Goal: Task Accomplishment & Management: Use online tool/utility

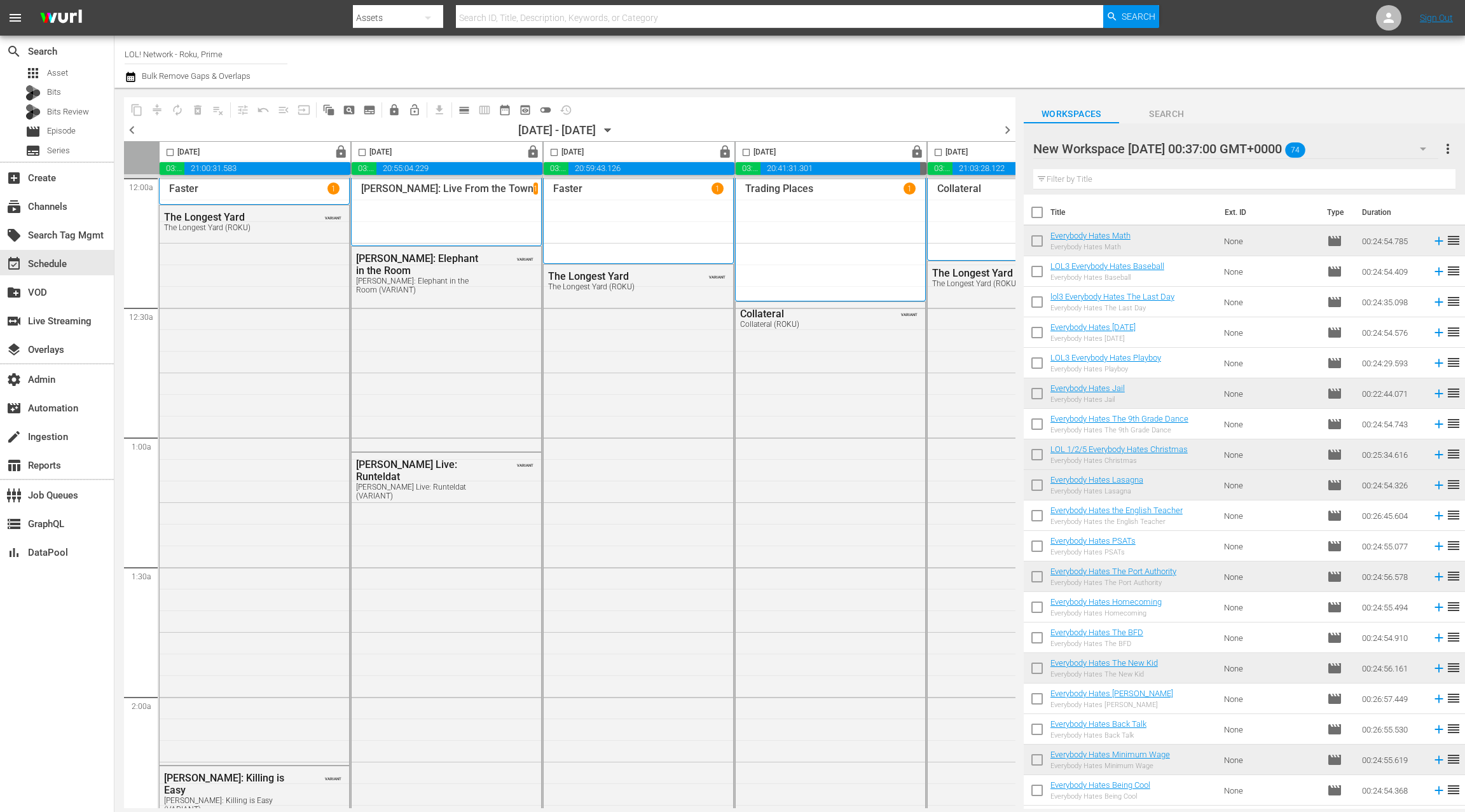
scroll to position [0, 493]
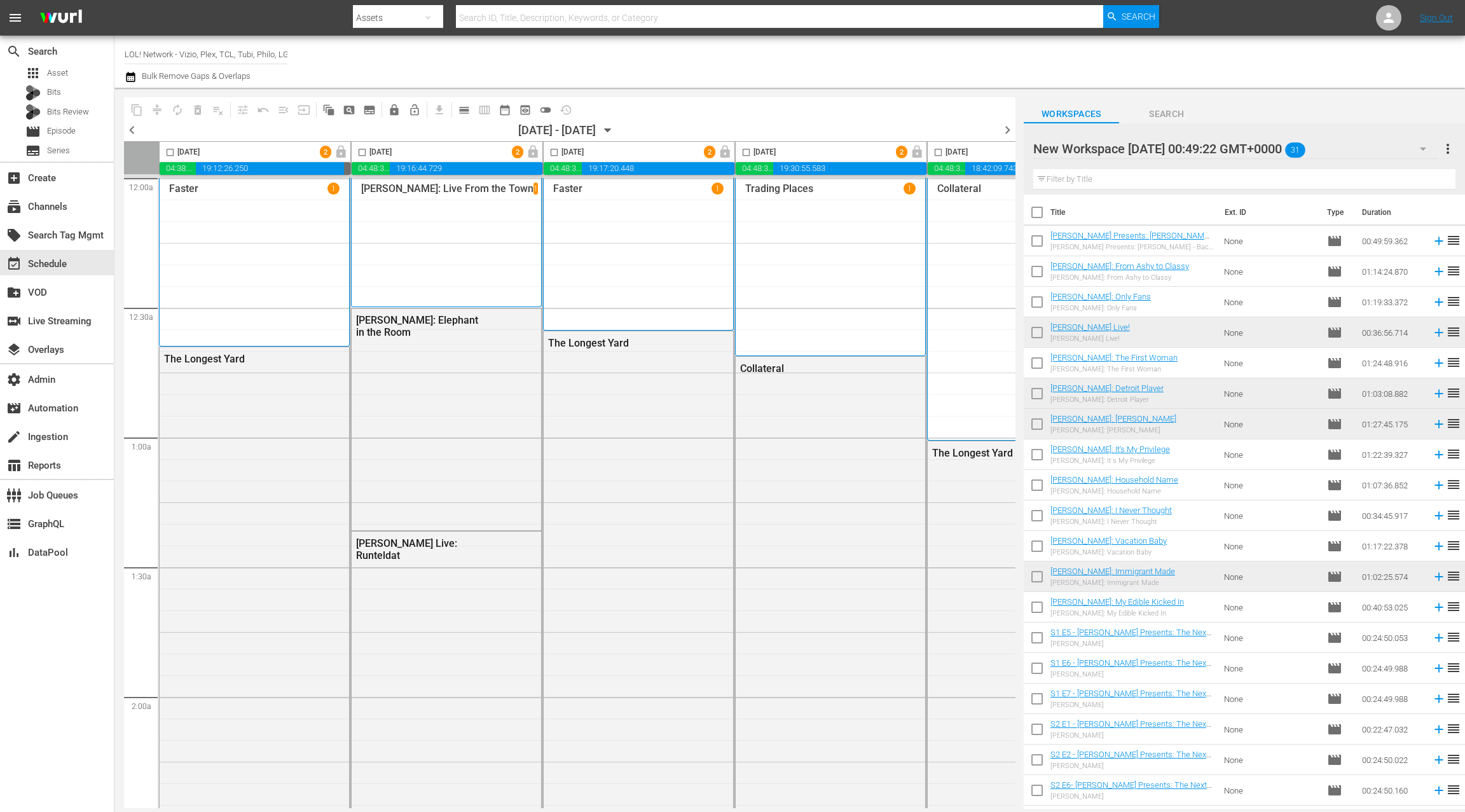
scroll to position [0, 493]
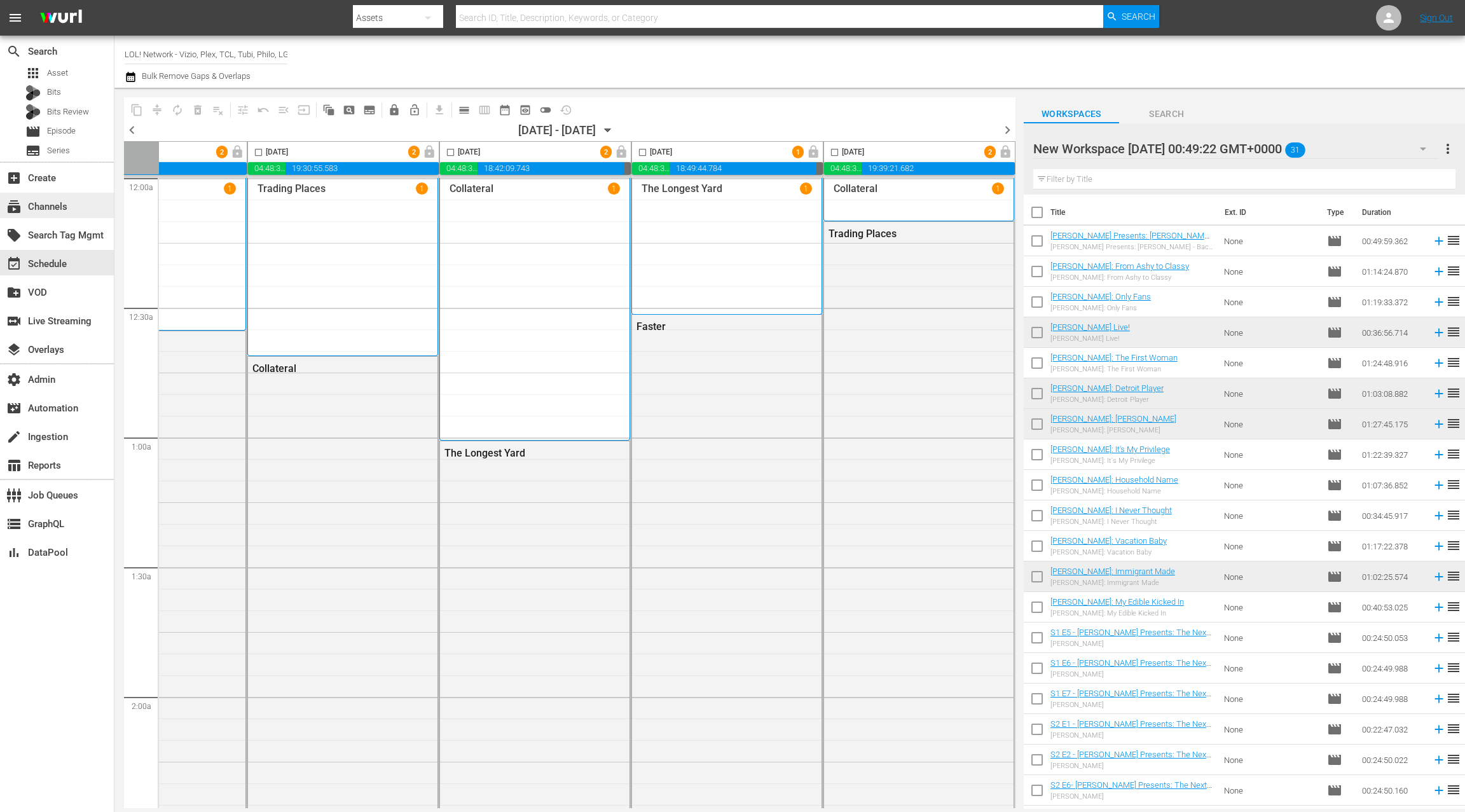
click at [74, 208] on div "subscriptions Channels" at bounding box center [57, 205] width 114 height 25
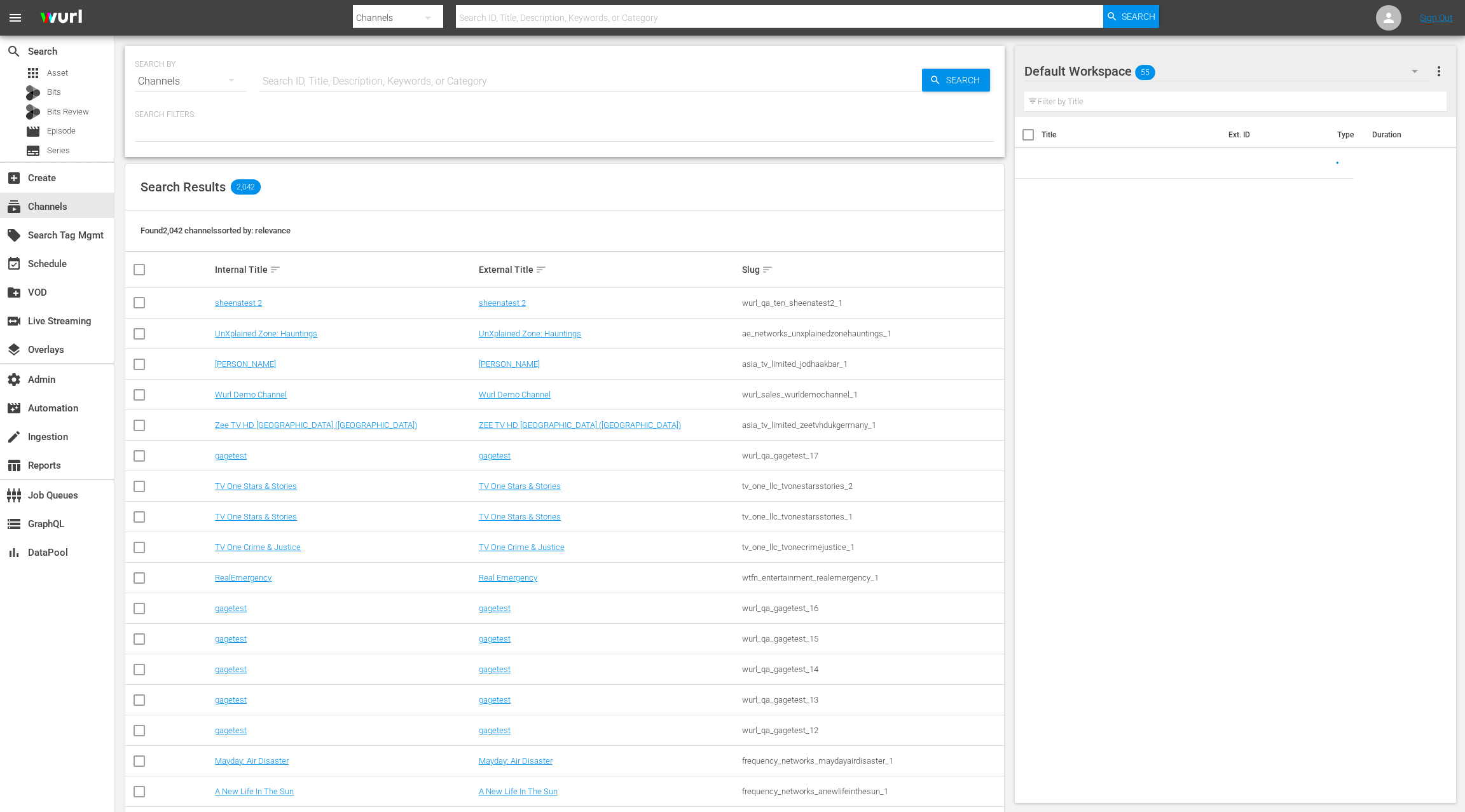
click at [304, 80] on input "text" at bounding box center [591, 81] width 663 height 30
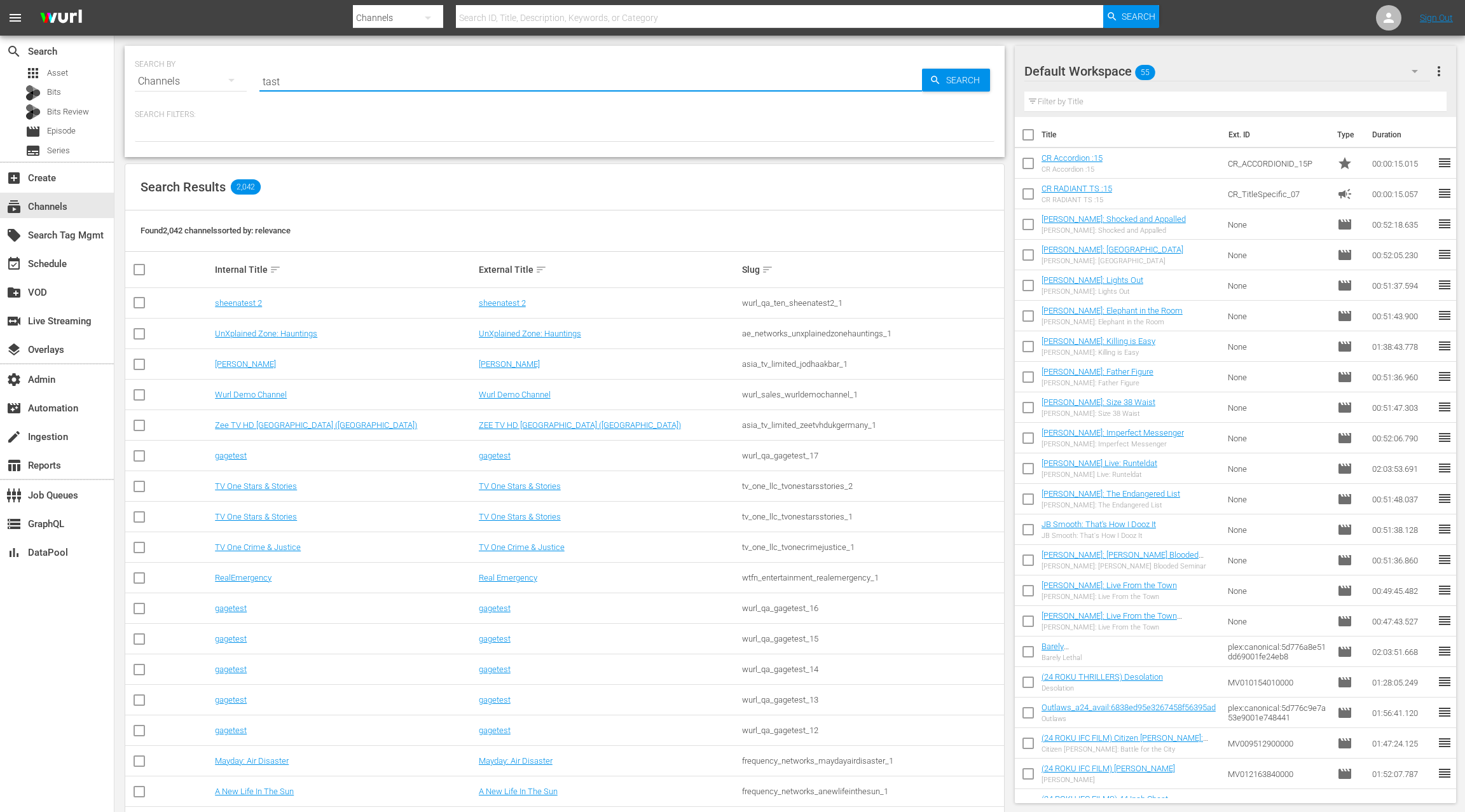
type input "taste"
type input "tastemade"
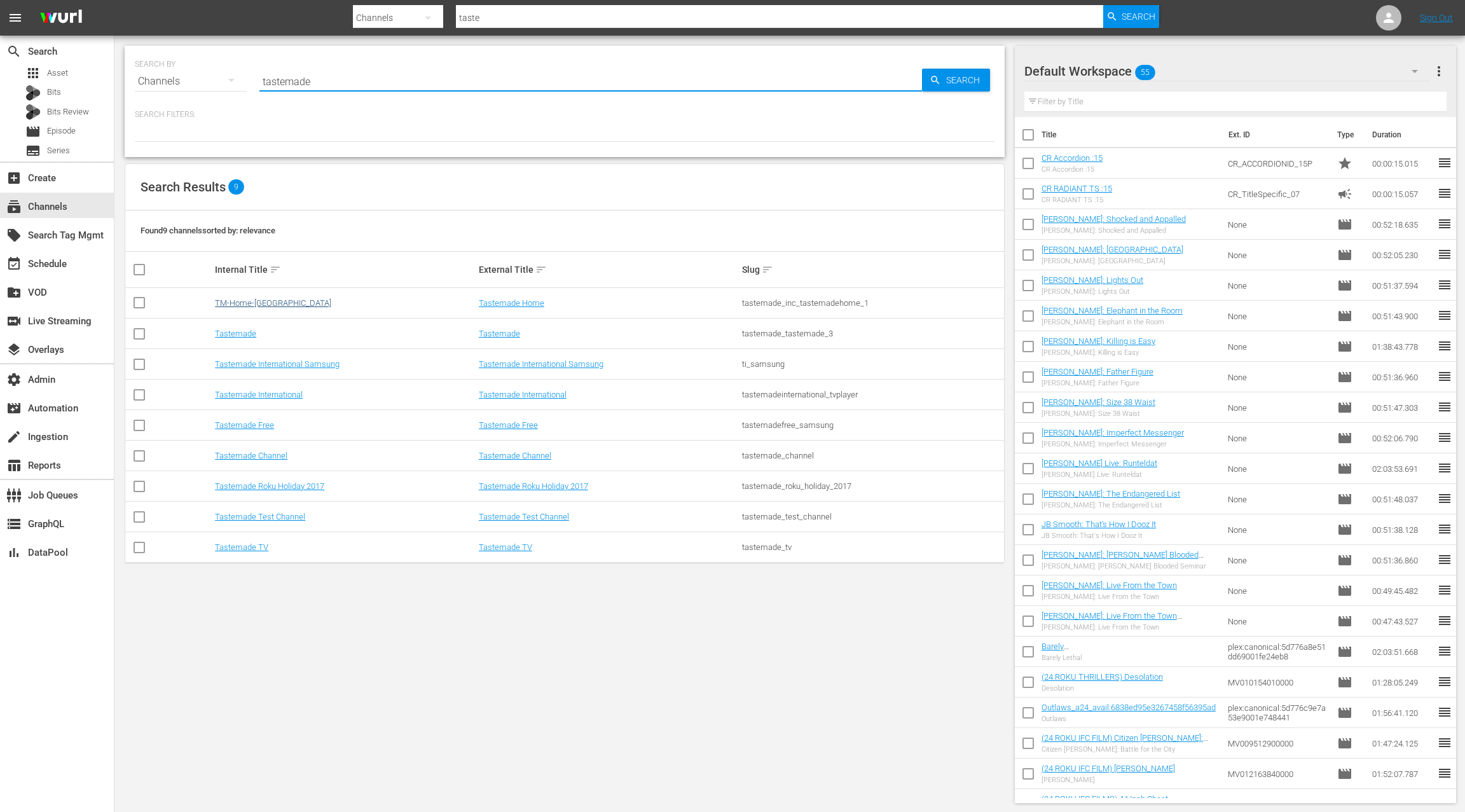
type input "tastemade"
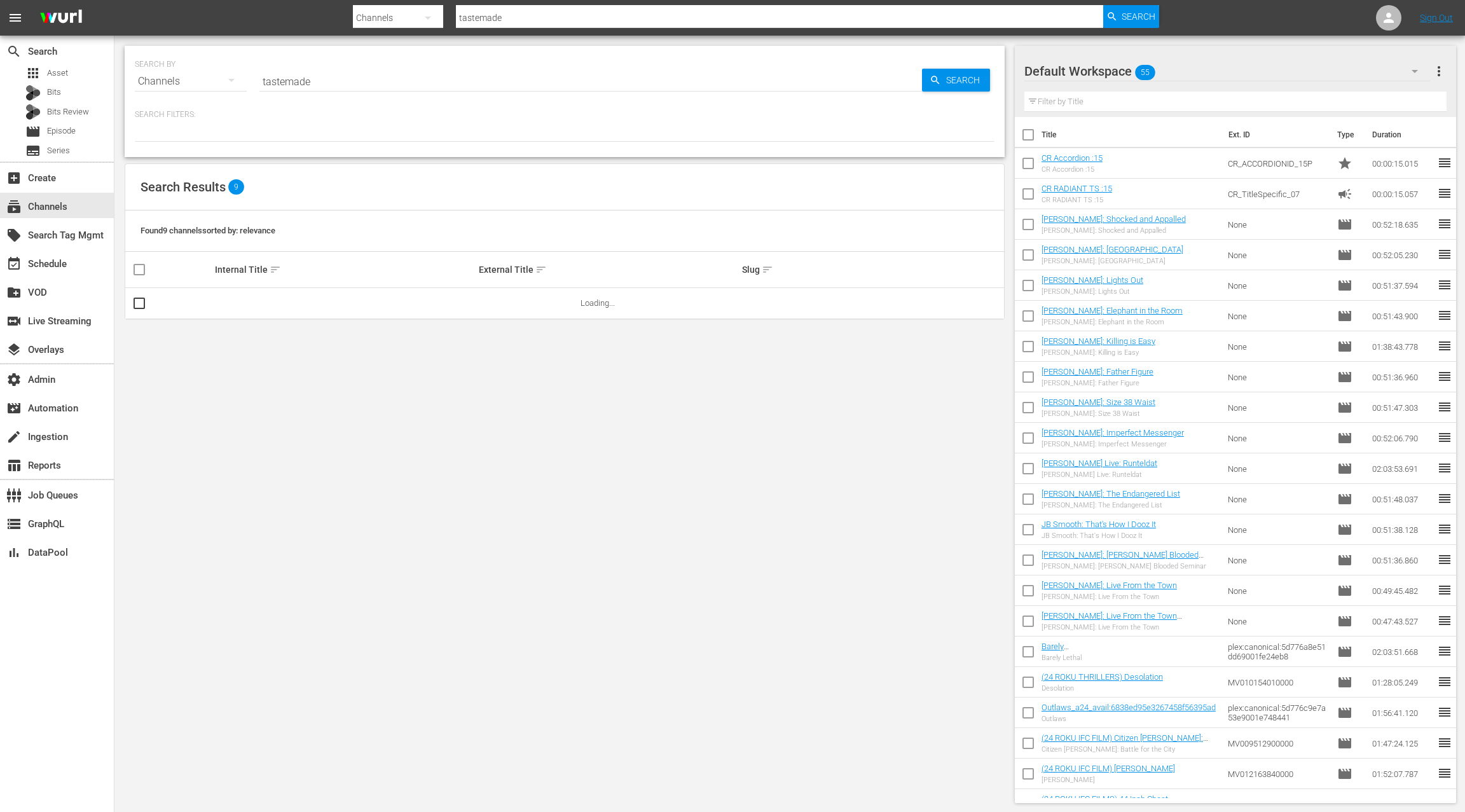
click at [262, 302] on td at bounding box center [366, 303] width 425 height 30
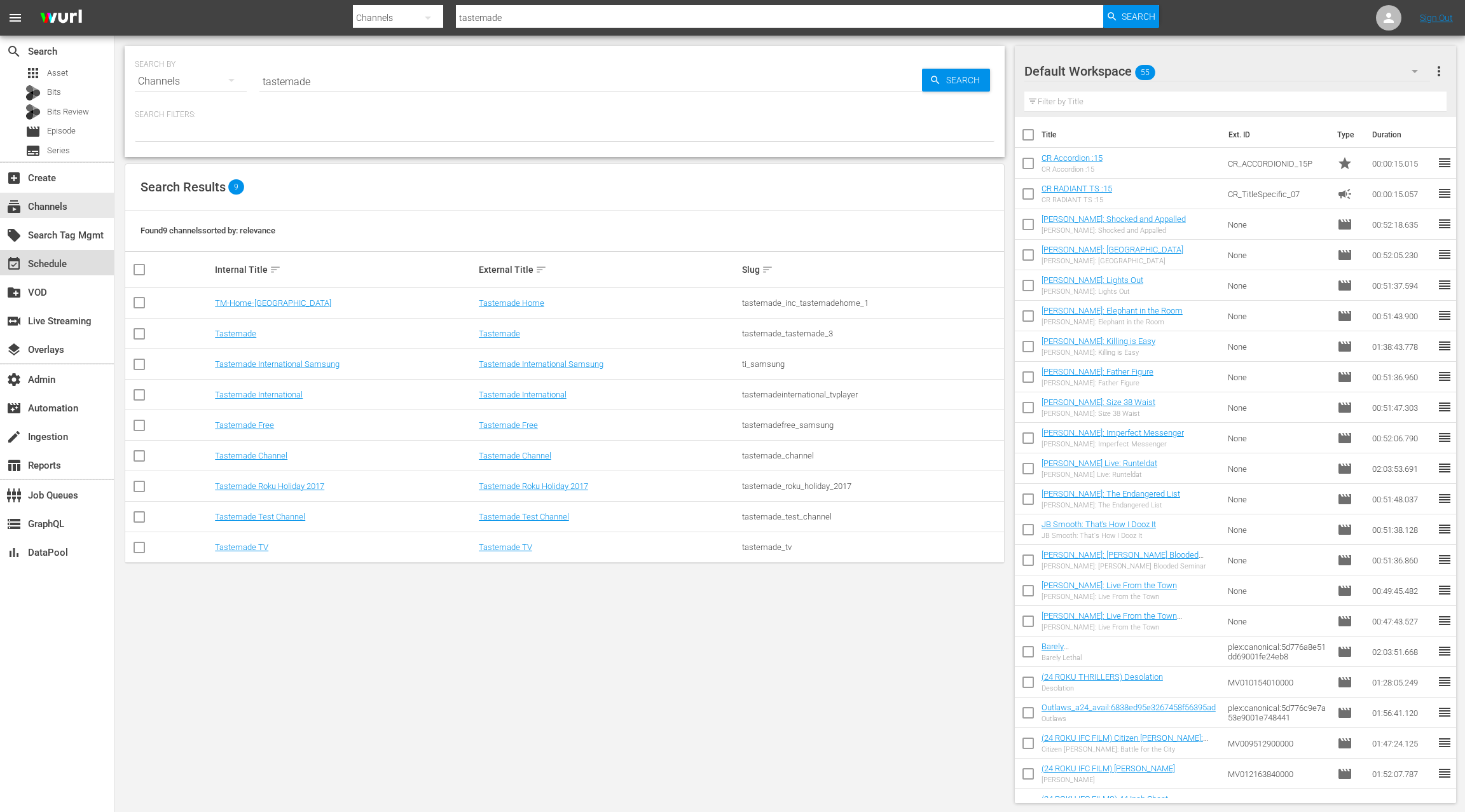
click at [67, 268] on div "event_available Schedule" at bounding box center [57, 262] width 114 height 25
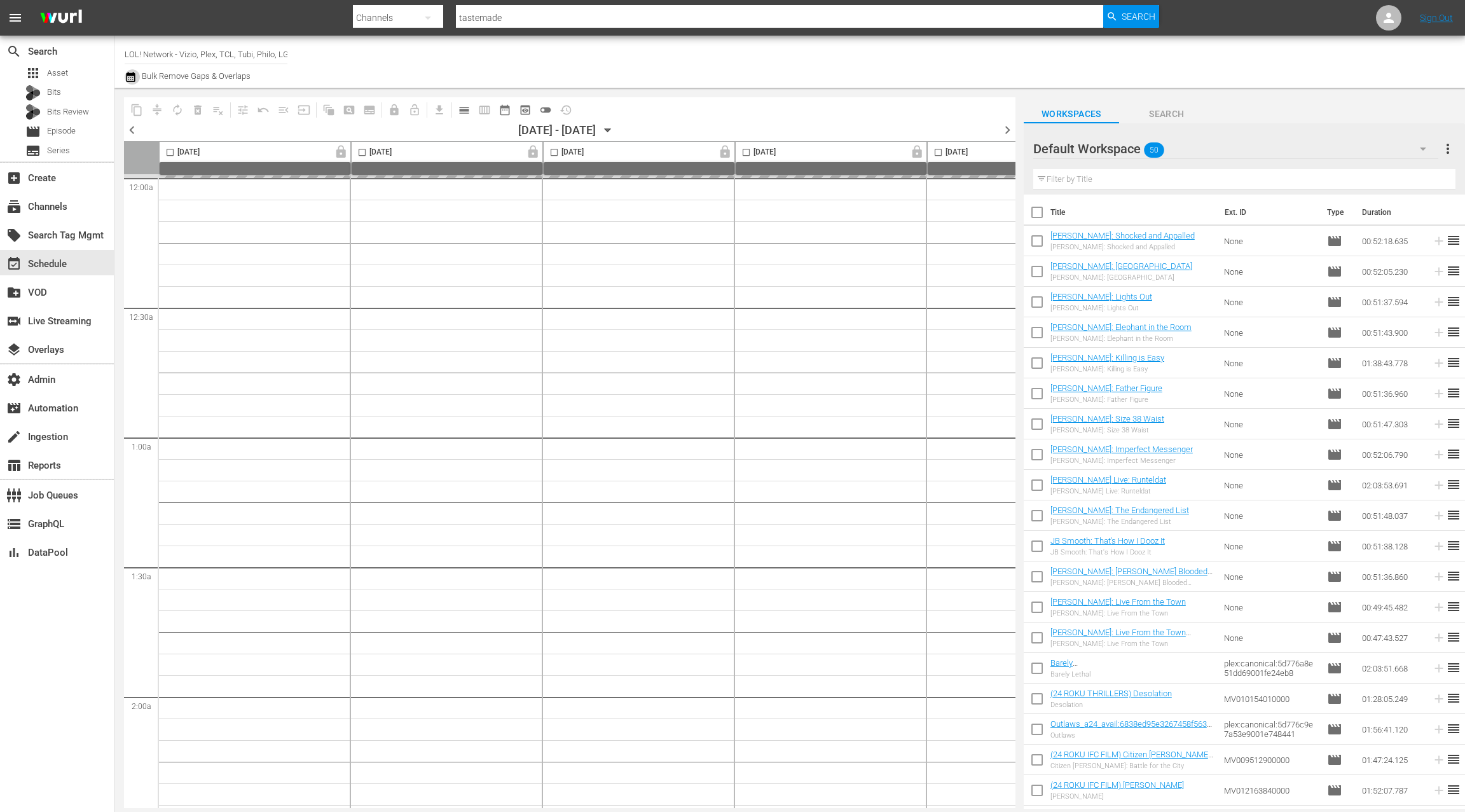
click at [129, 75] on icon "button" at bounding box center [131, 77] width 9 height 10
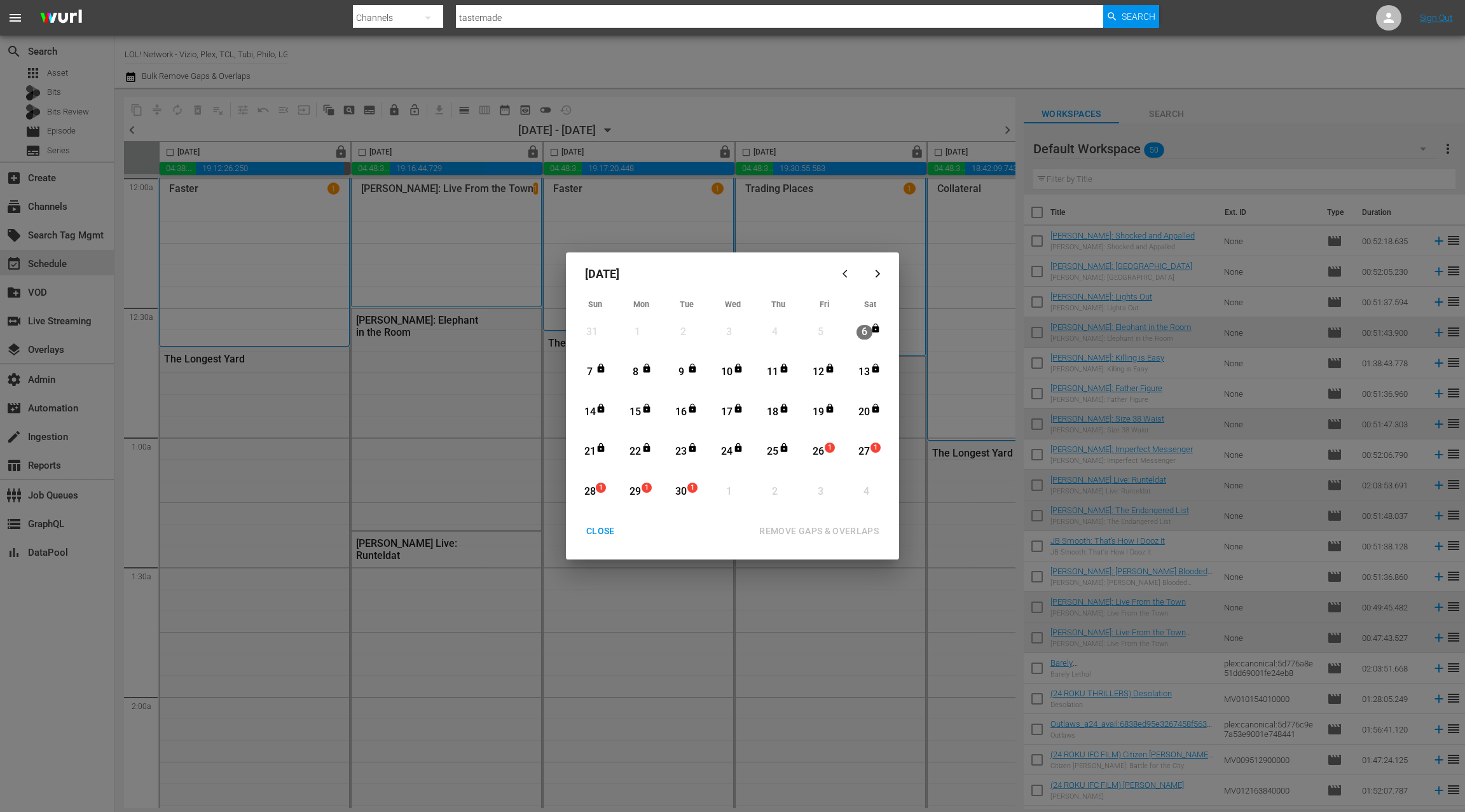
click at [604, 532] on div "CLOSE" at bounding box center [601, 531] width 49 height 16
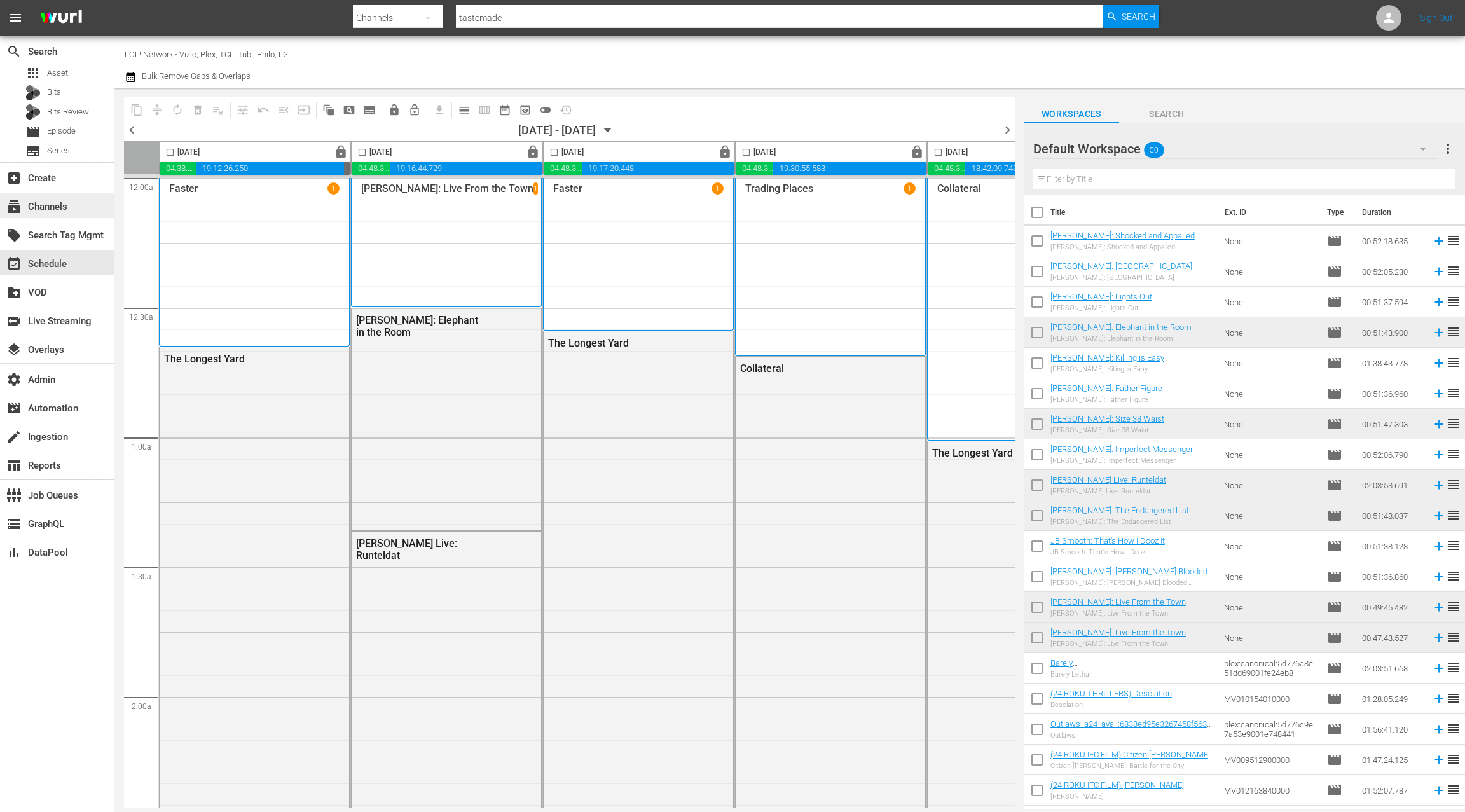
click at [48, 206] on div "subscriptions Channels" at bounding box center [35, 205] width 71 height 12
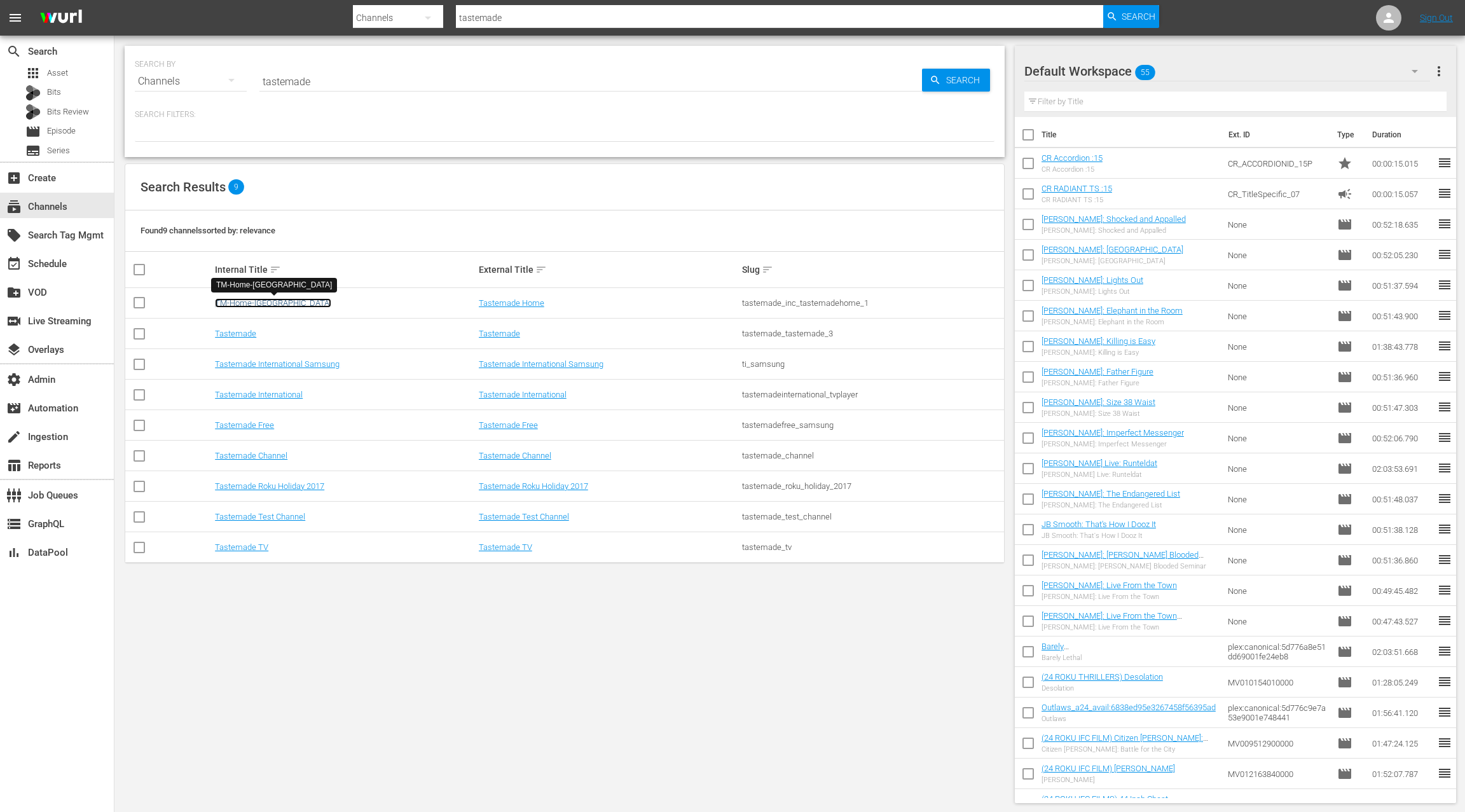
click at [266, 306] on link "TM-Home-Canada" at bounding box center [273, 303] width 116 height 9
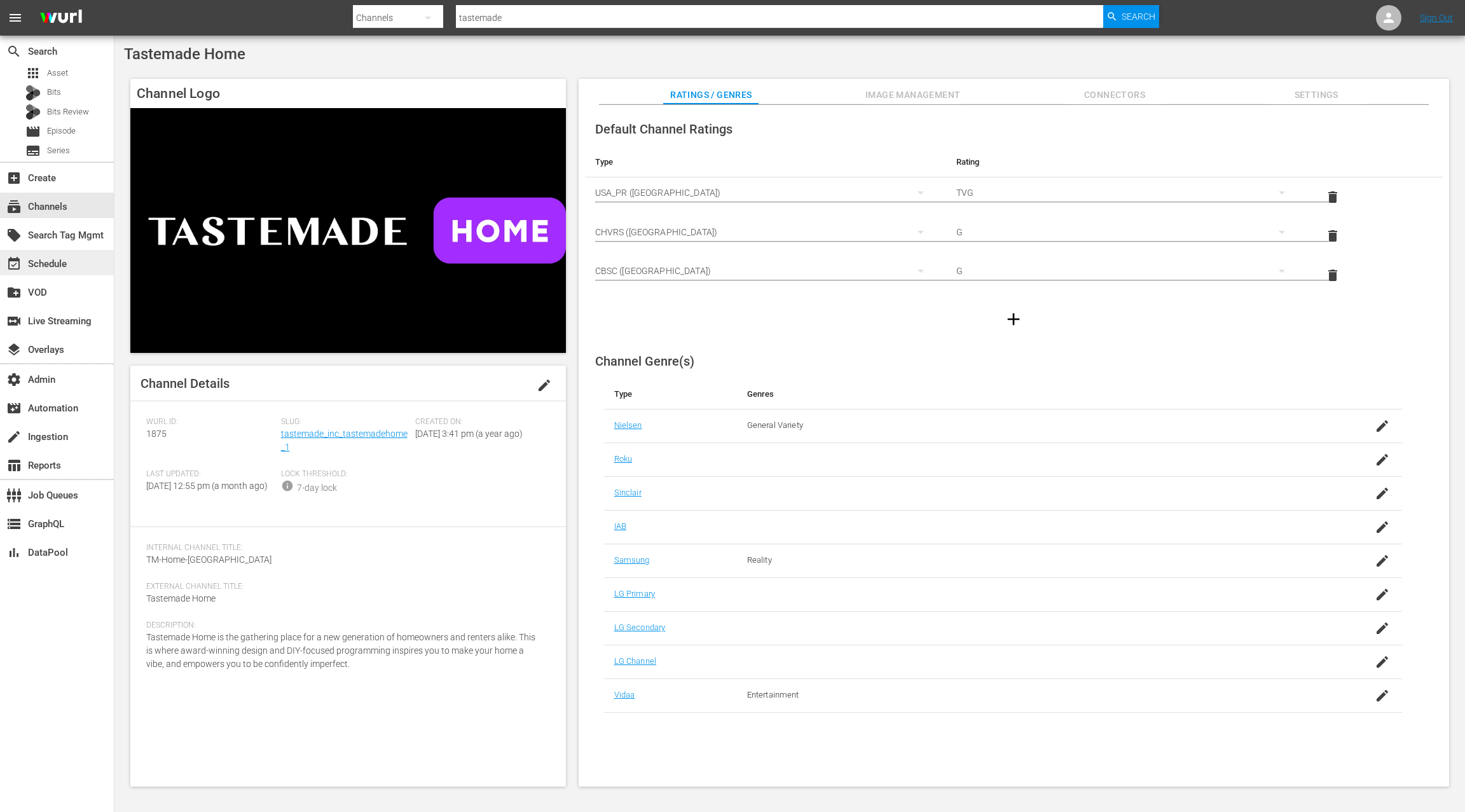
click at [85, 266] on div "event_available Schedule" at bounding box center [57, 262] width 114 height 25
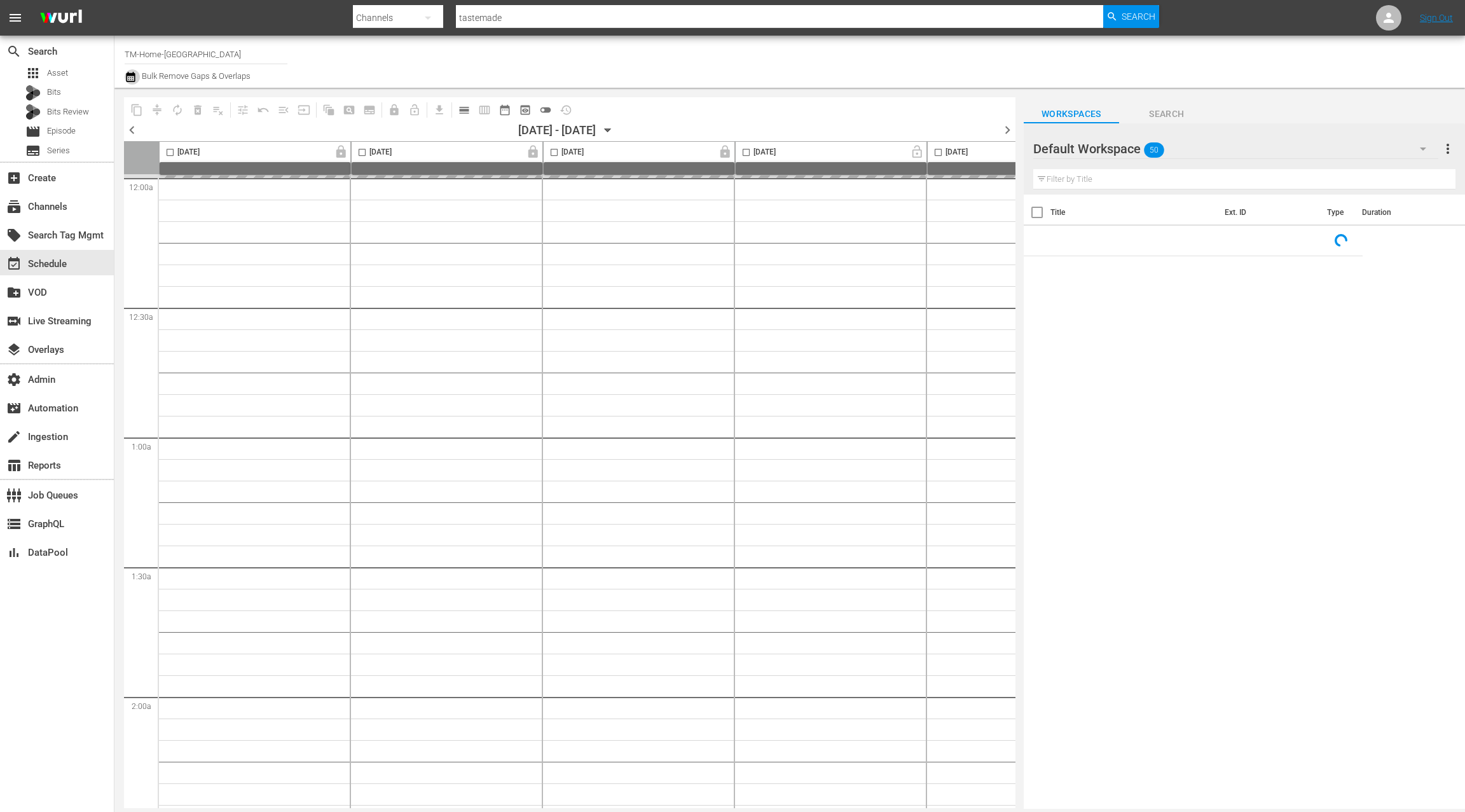
click at [132, 78] on icon "button" at bounding box center [131, 76] width 12 height 15
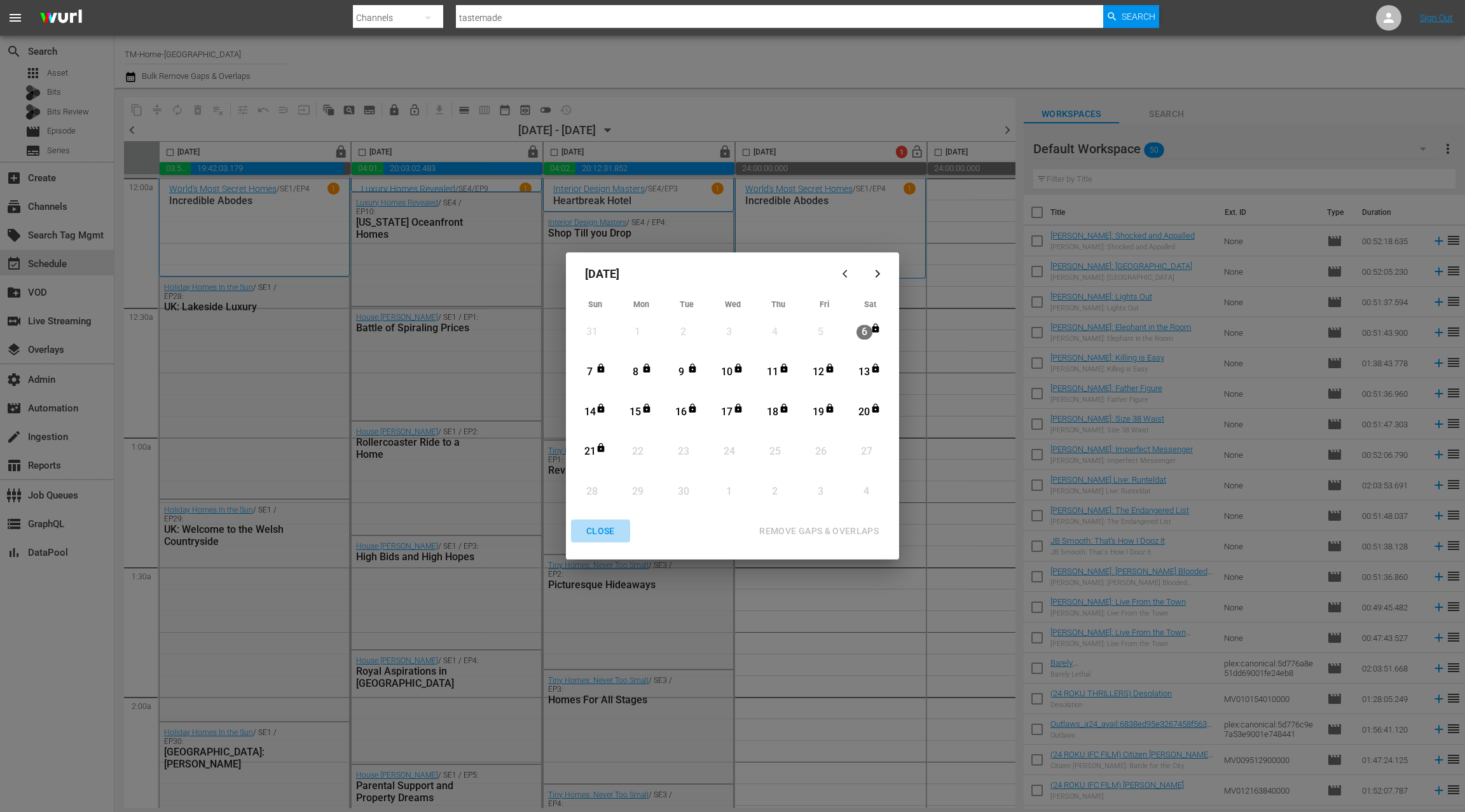
drag, startPoint x: 604, startPoint y: 533, endPoint x: 612, endPoint y: 462, distance: 71.4
click at [604, 533] on div "CLOSE" at bounding box center [601, 531] width 49 height 16
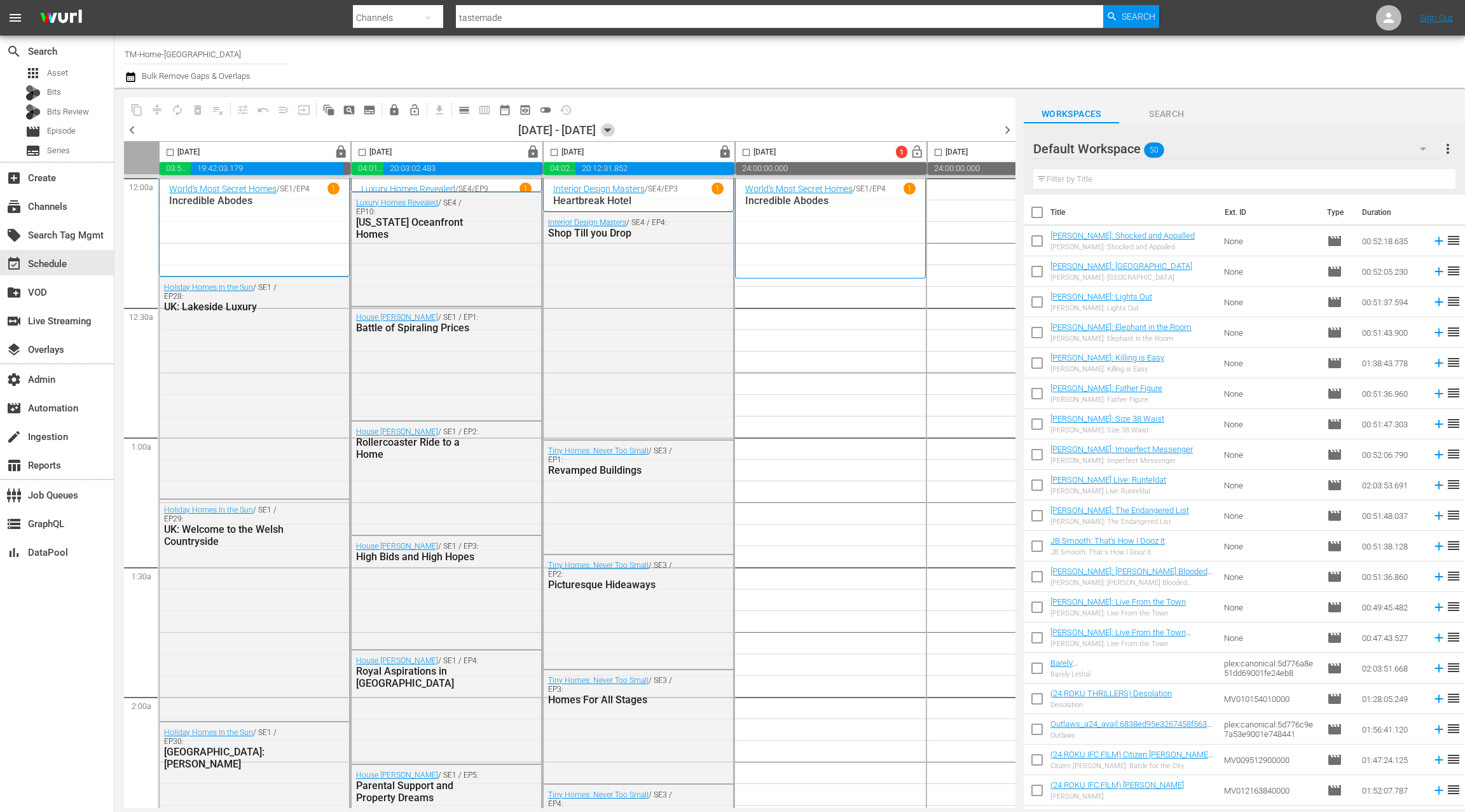
click at [615, 133] on icon "button" at bounding box center [607, 130] width 14 height 14
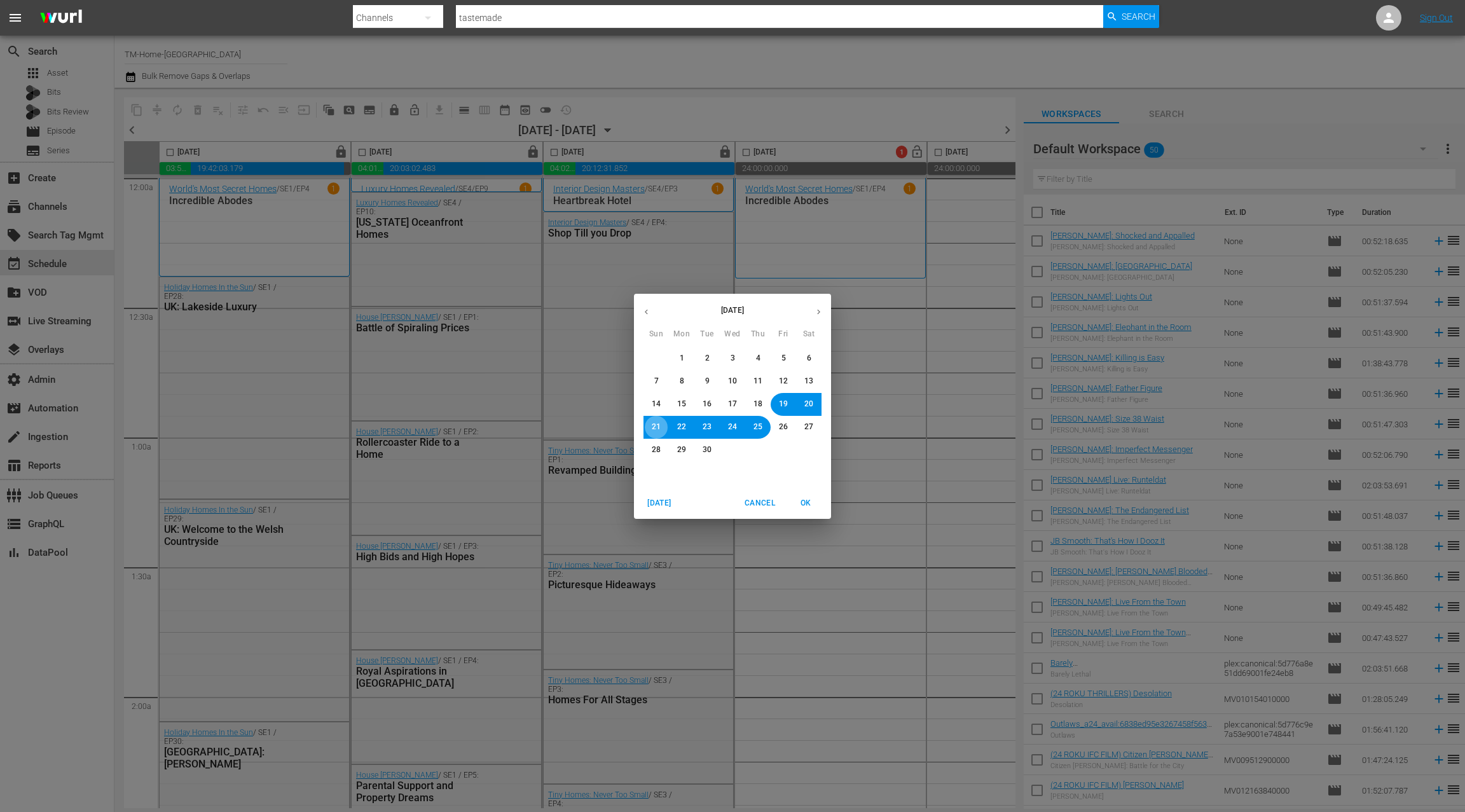
click at [654, 432] on span "21" at bounding box center [656, 427] width 9 height 11
click at [810, 508] on span "OK" at bounding box center [806, 503] width 30 height 14
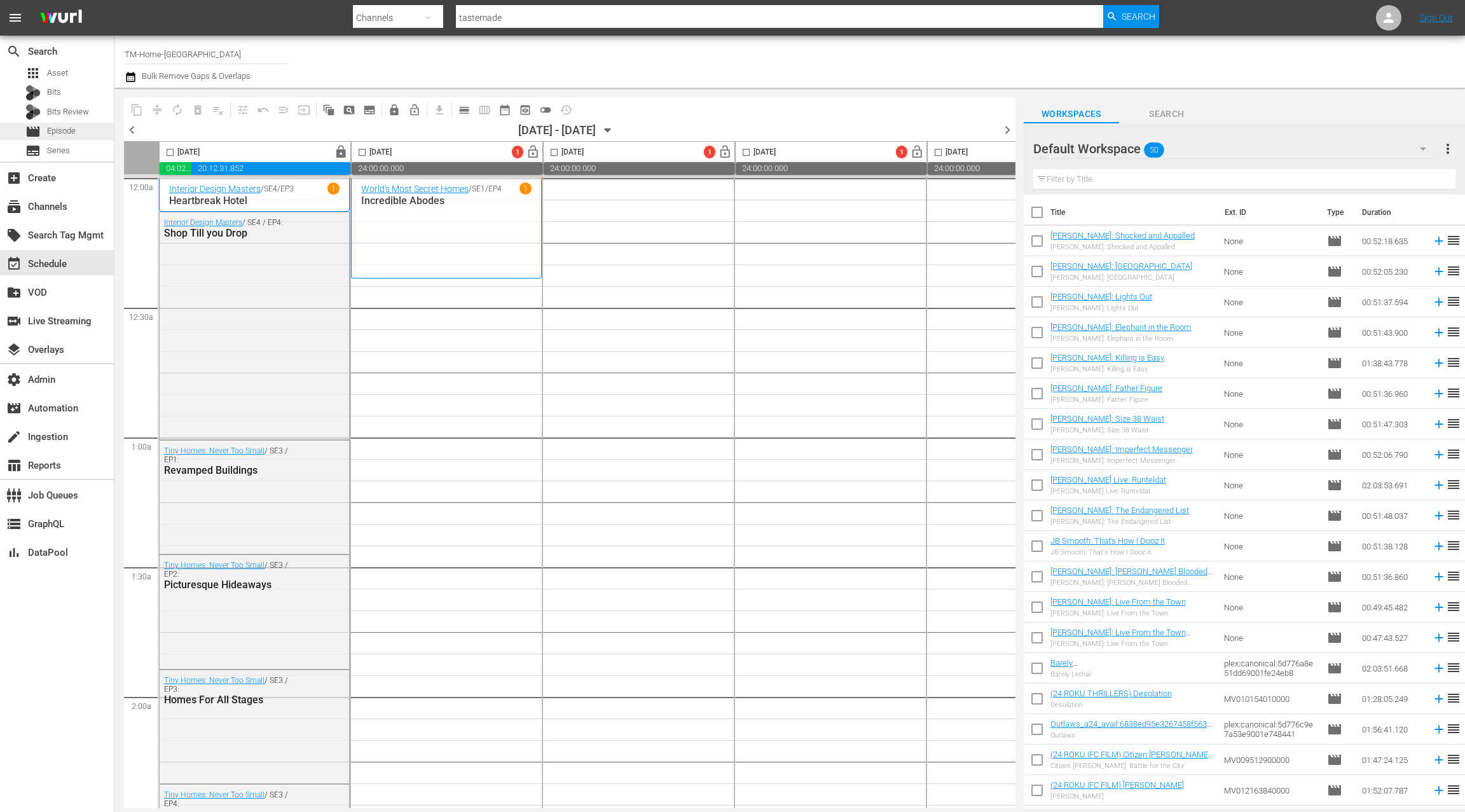
click at [63, 133] on span "Episode" at bounding box center [61, 131] width 29 height 13
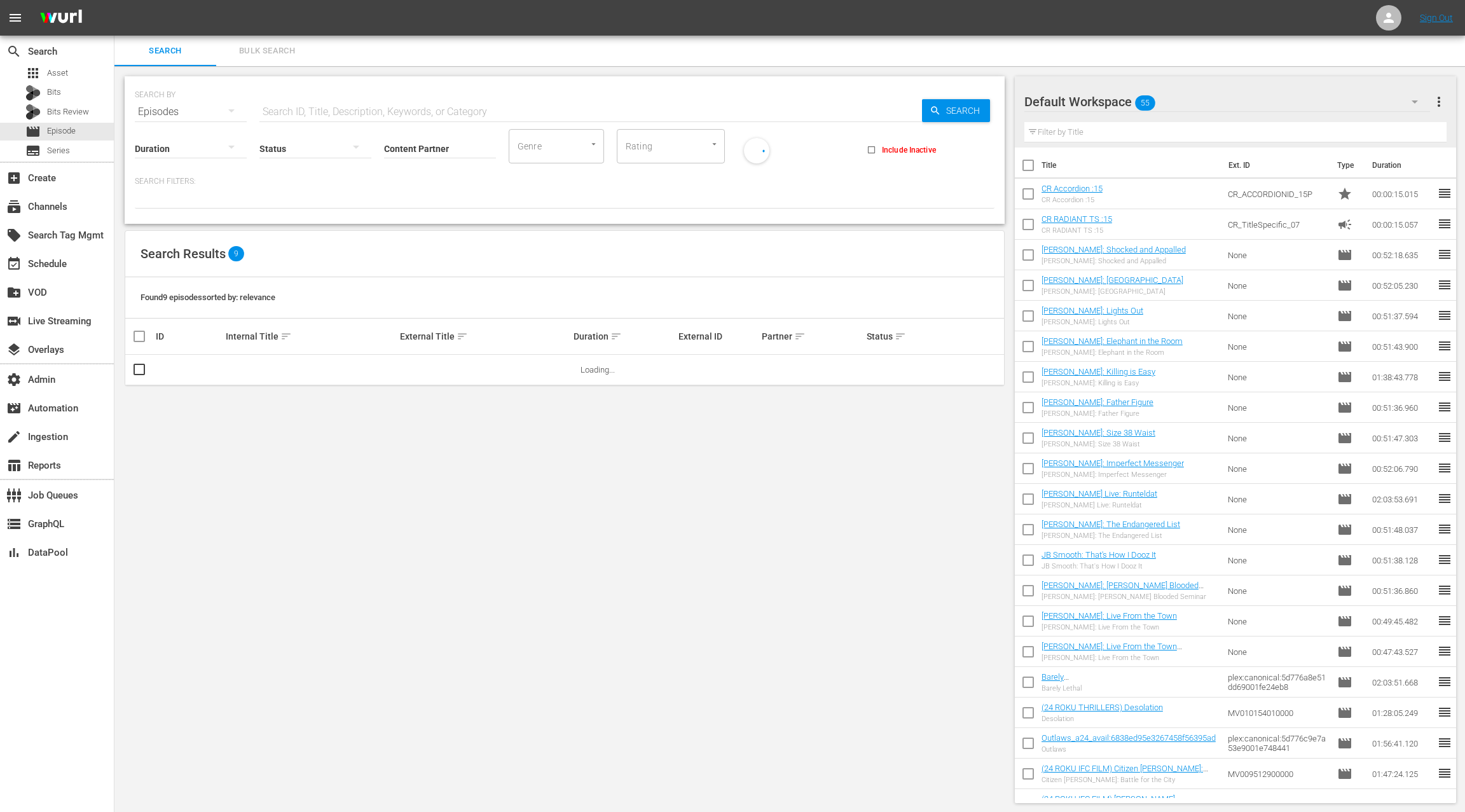
click at [252, 55] on span "Bulk Search" at bounding box center [267, 51] width 87 height 14
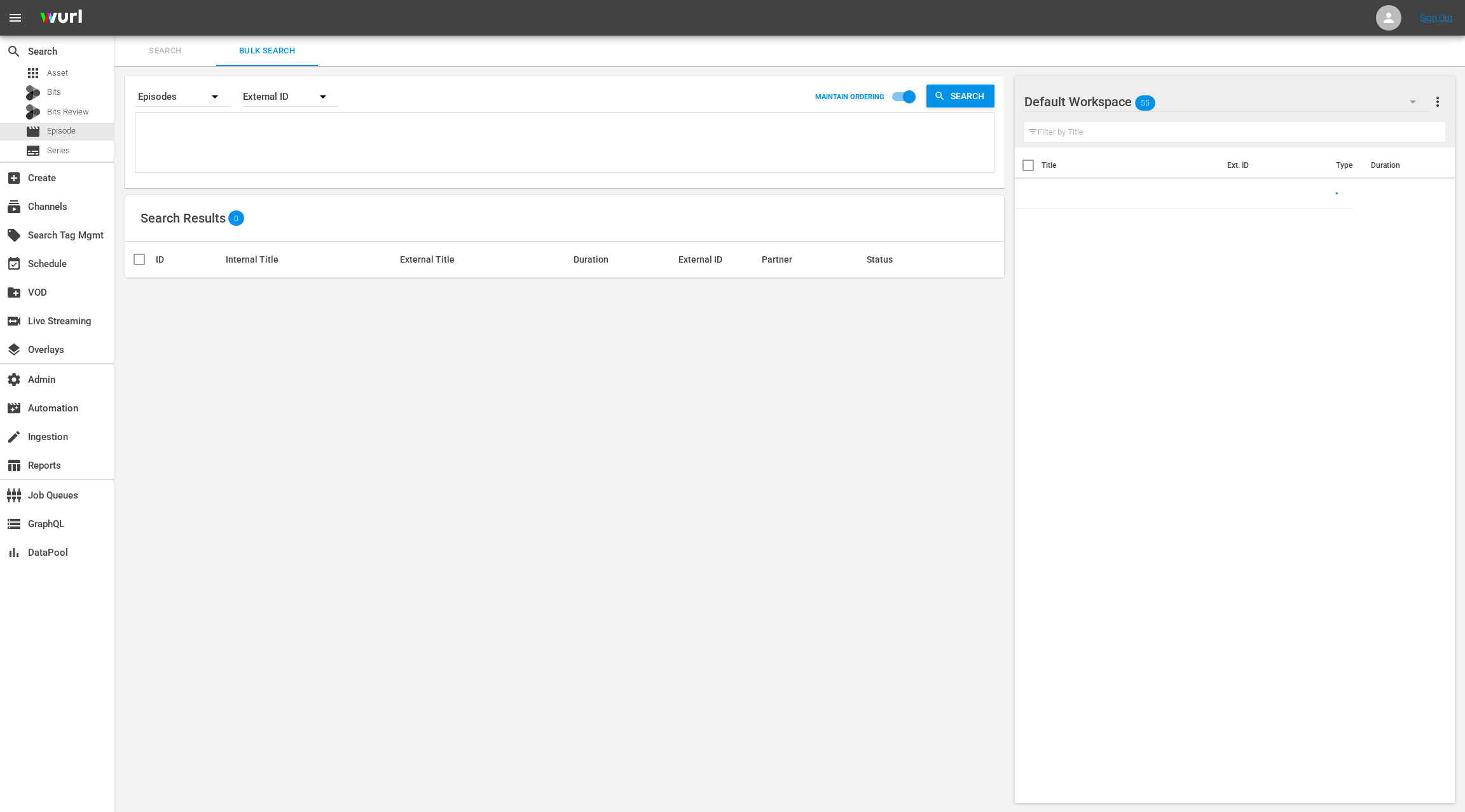
click at [239, 144] on textarea at bounding box center [566, 144] width 855 height 58
paste textarea "tmk__video__en-us__58625 tmk__video__en-us__58626 tmk__video__en-us__58627 tmk_…"
type textarea "tmk__video__en-us__58625 tmk__video__en-us__58626 tmk__video__en-us__58627 tmk_…"
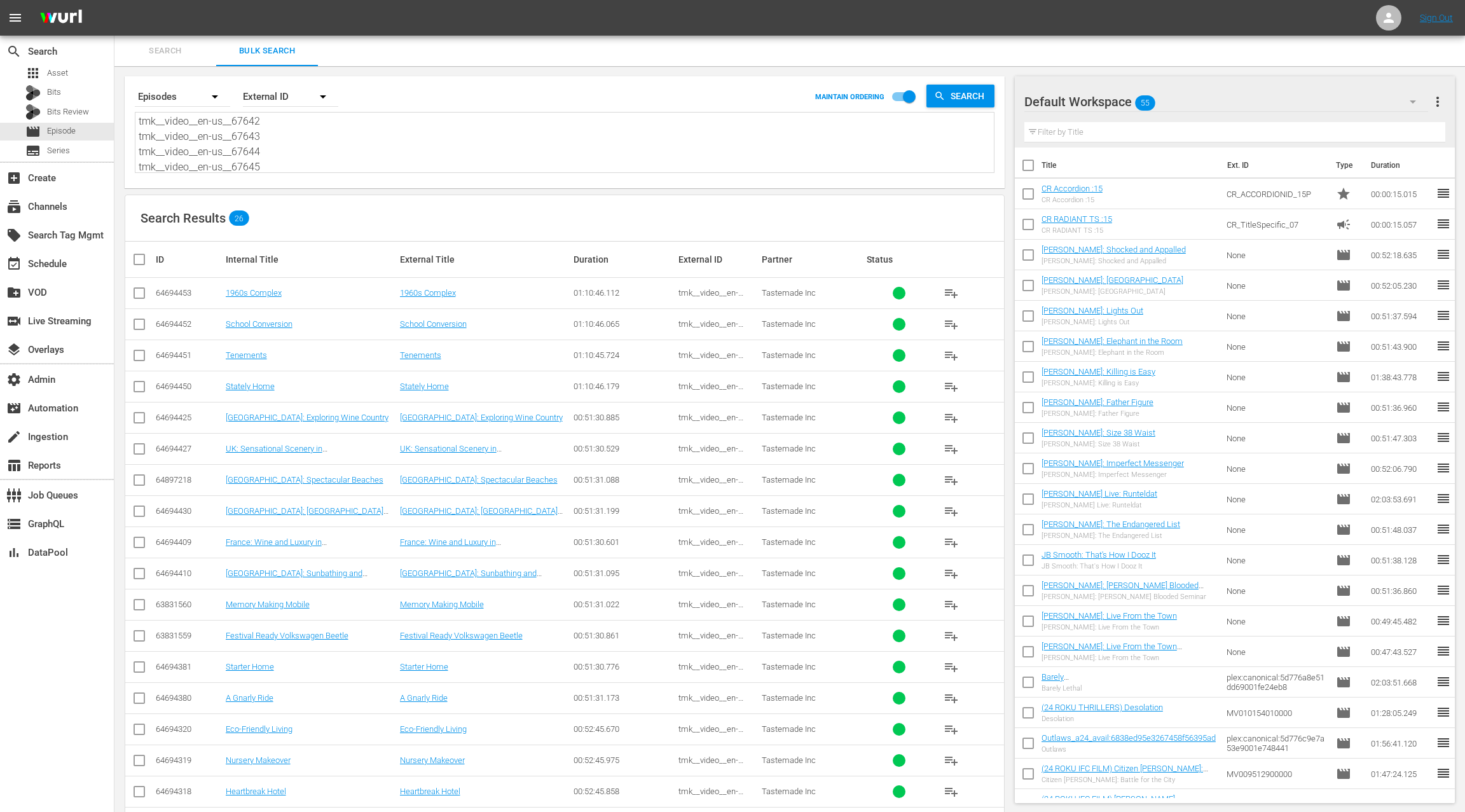
type textarea "tmk__video__en-us__58625 tmk__video__en-us__58626 tmk__video__en-us__58627 tmk_…"
click at [136, 253] on input "checkbox" at bounding box center [144, 259] width 25 height 15
checkbox input "true"
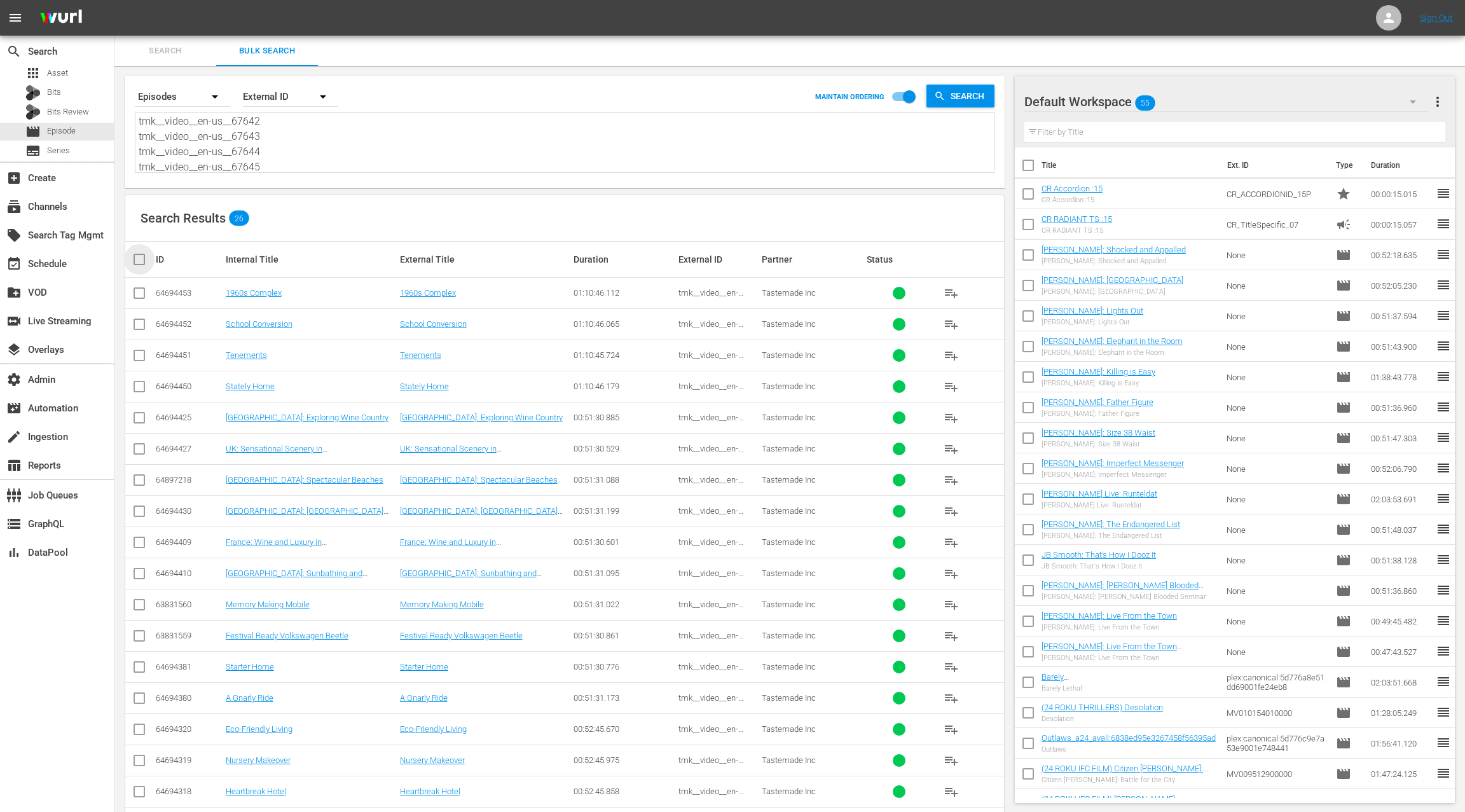
checkbox input "true"
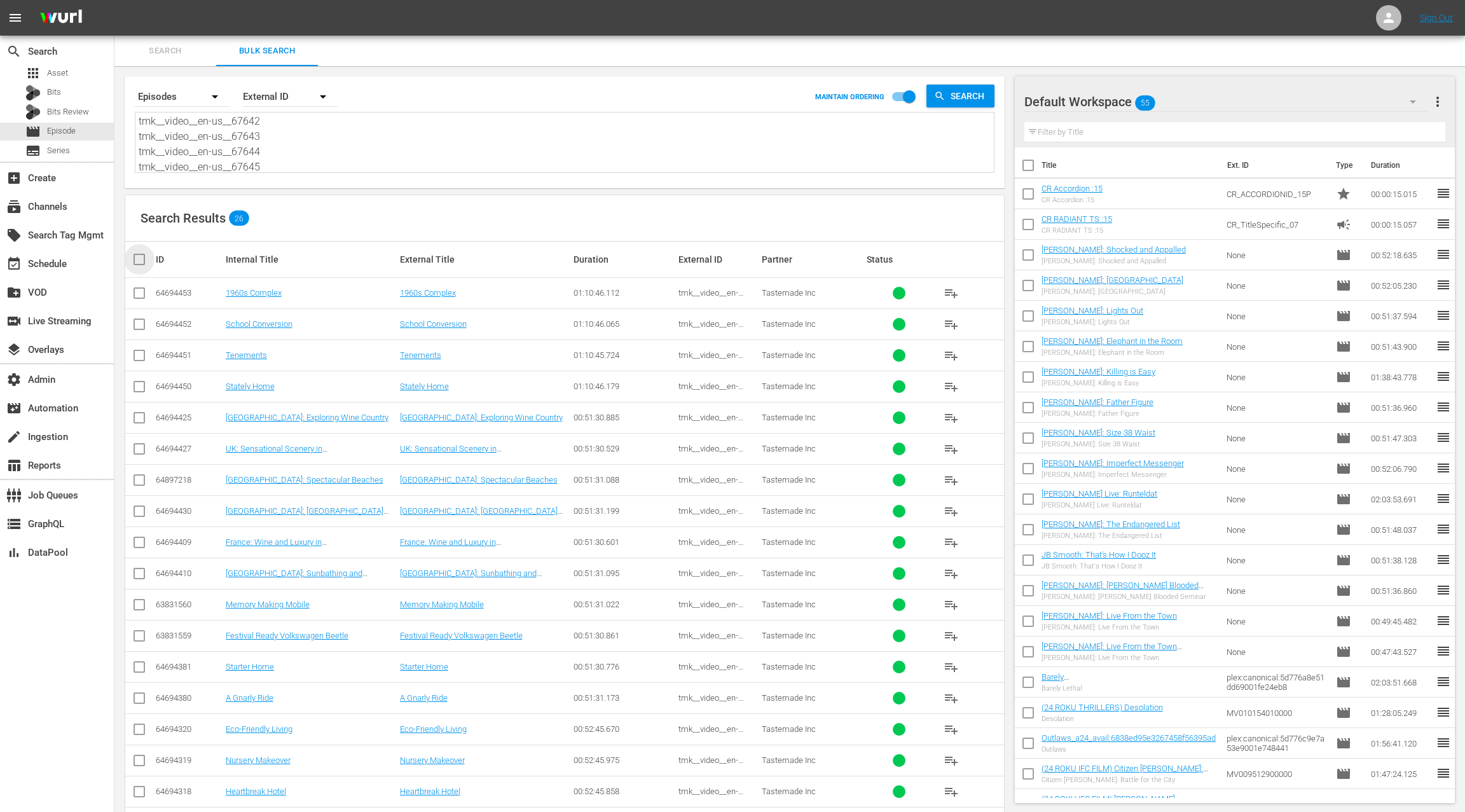
checkbox input "true"
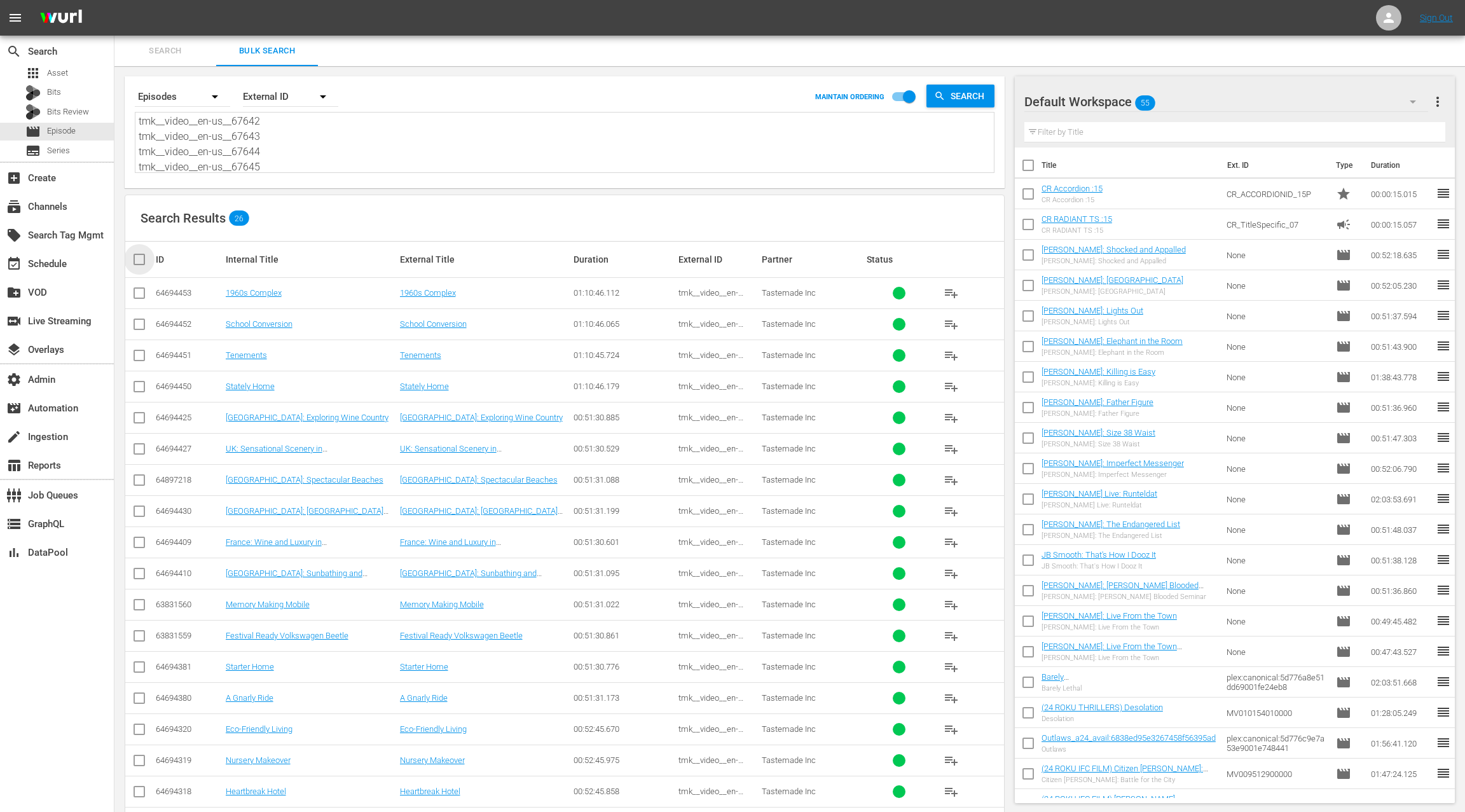
checkbox input "true"
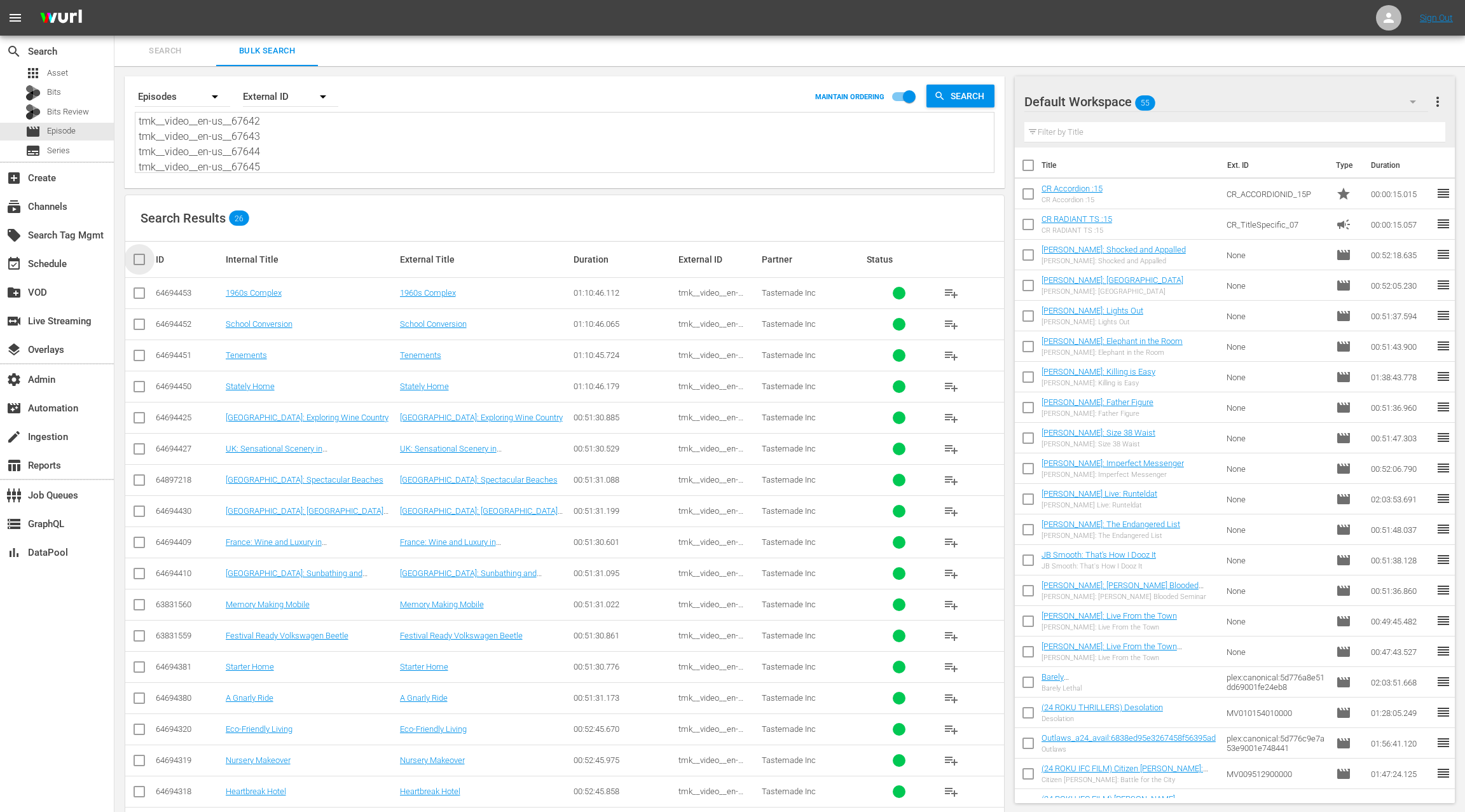
checkbox input "true"
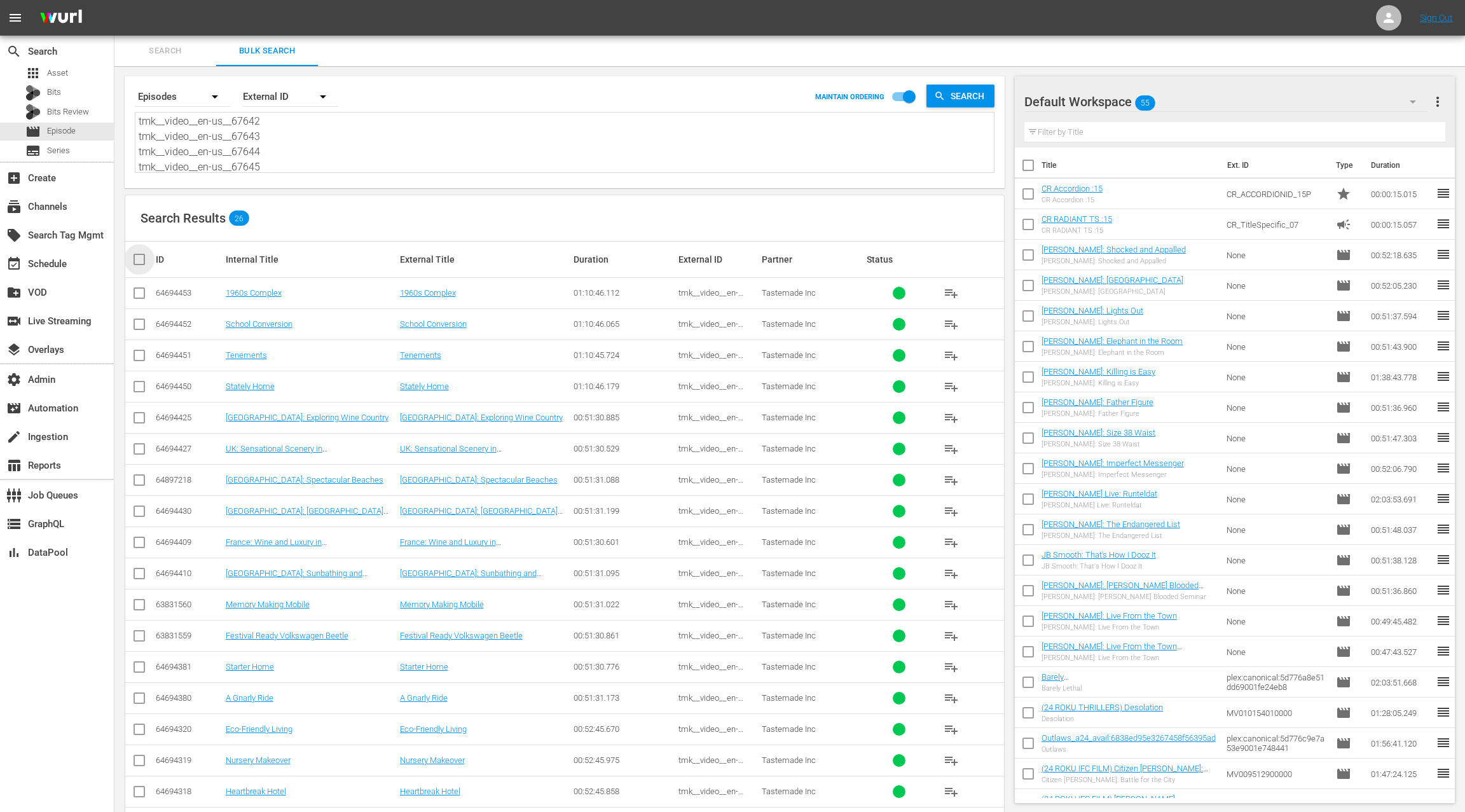
checkbox input "true"
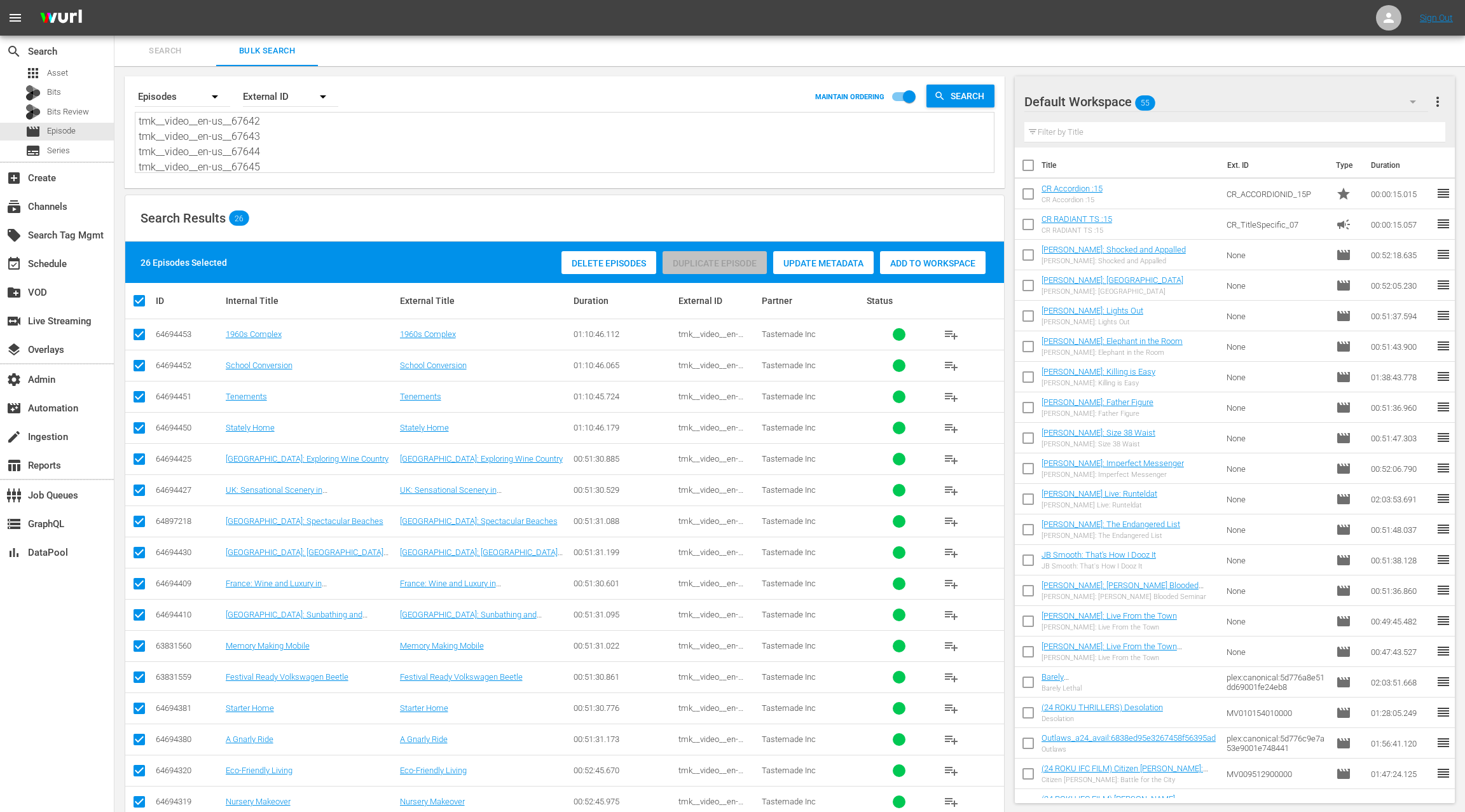
click at [1322, 105] on div "Default Workspace 55" at bounding box center [1226, 101] width 404 height 35
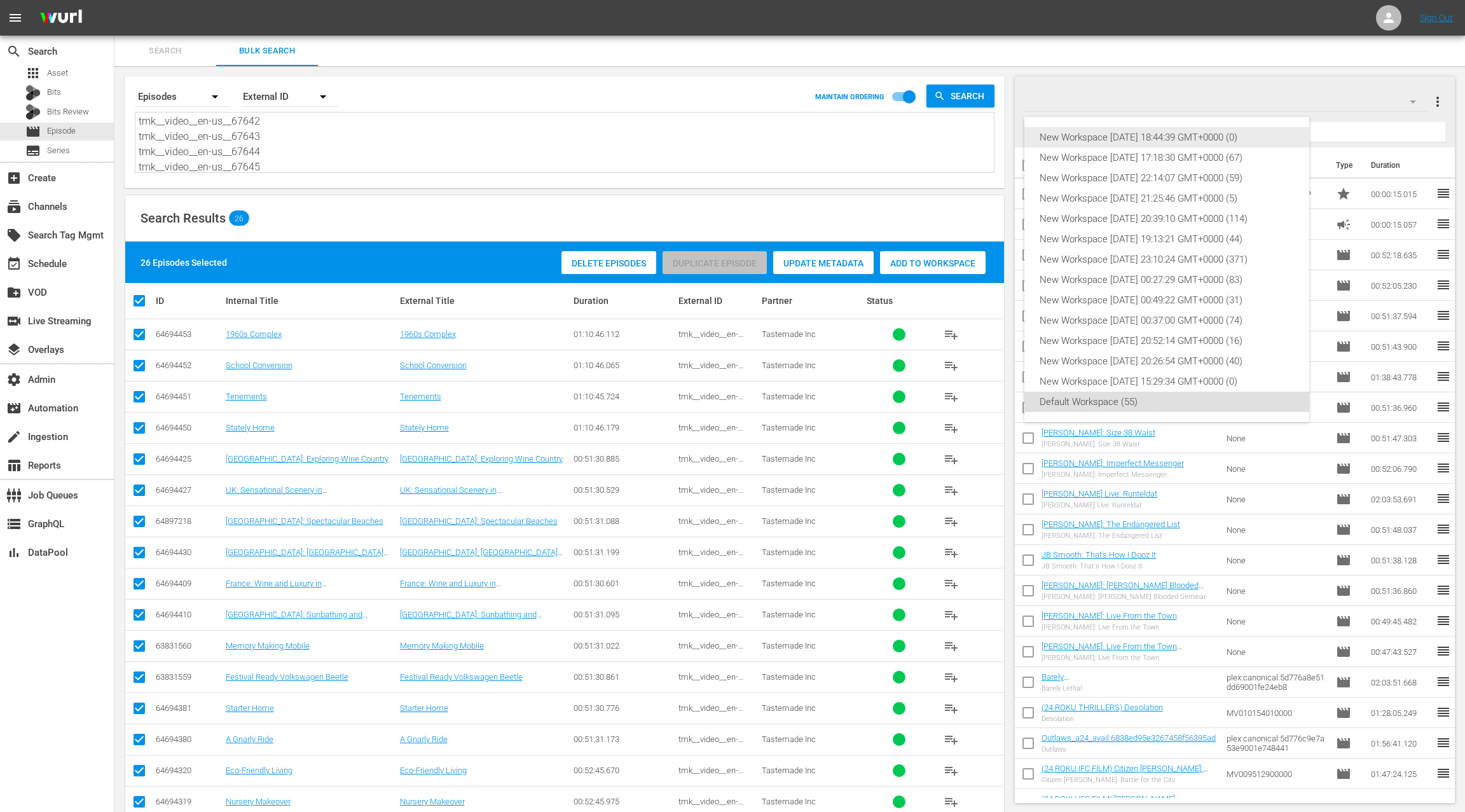
click at [1244, 134] on div "New Workspace Sat Sep 06 2025 18:44:39 GMT+0000 (0)" at bounding box center [1167, 137] width 255 height 20
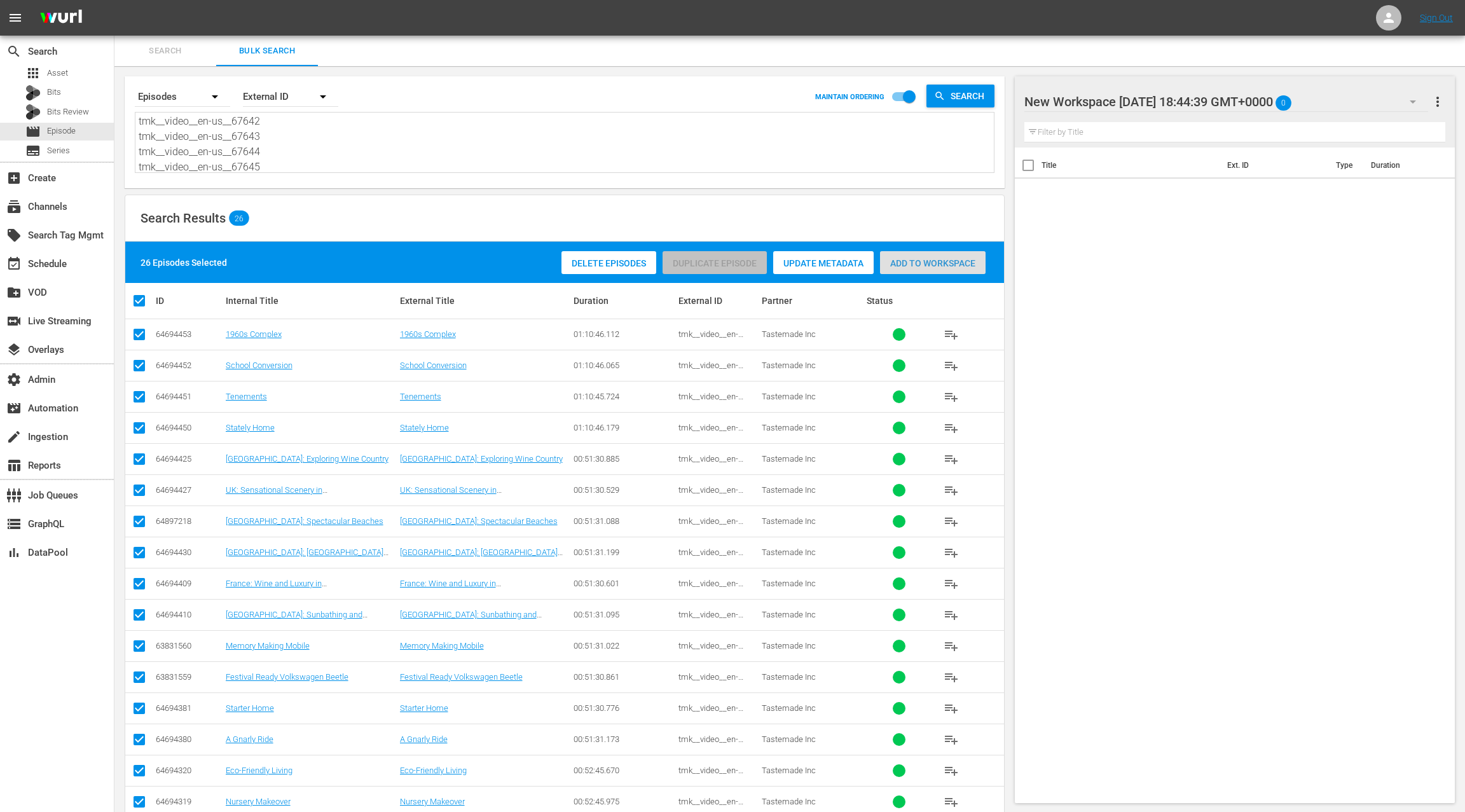
click at [948, 258] on span "Add to Workspace" at bounding box center [933, 263] width 105 height 10
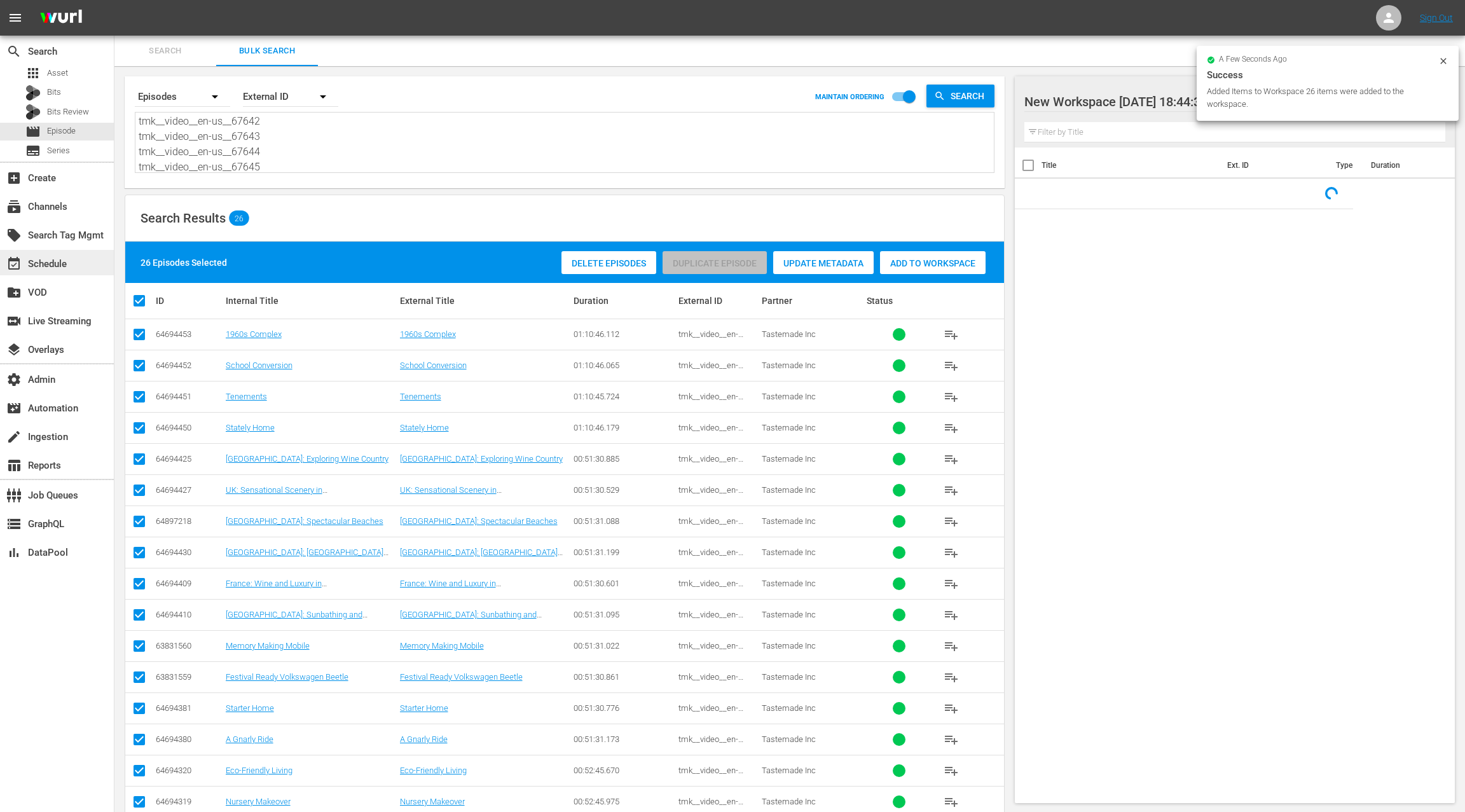
click at [61, 266] on div "event_available Schedule" at bounding box center [35, 262] width 71 height 12
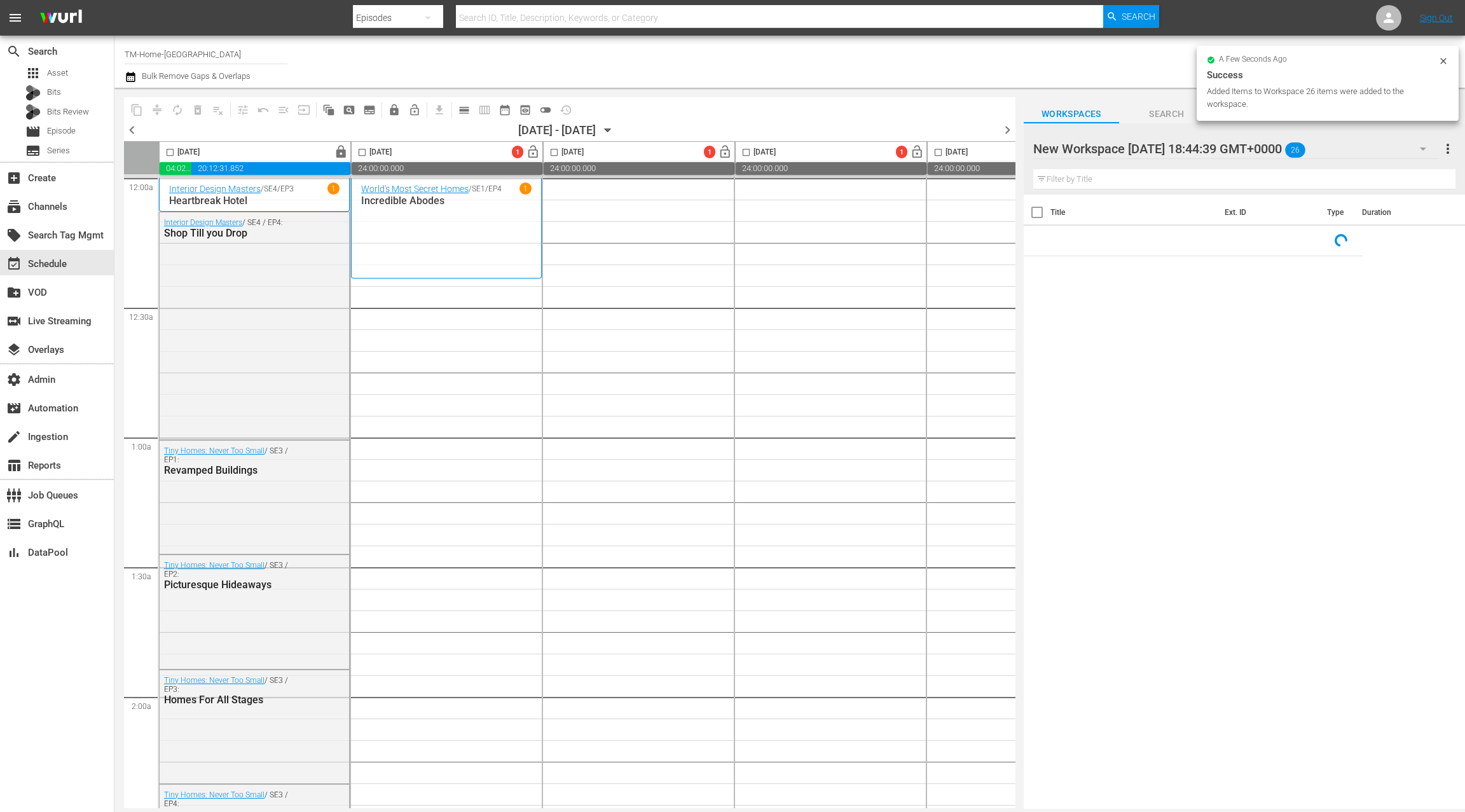
scroll to position [9, 0]
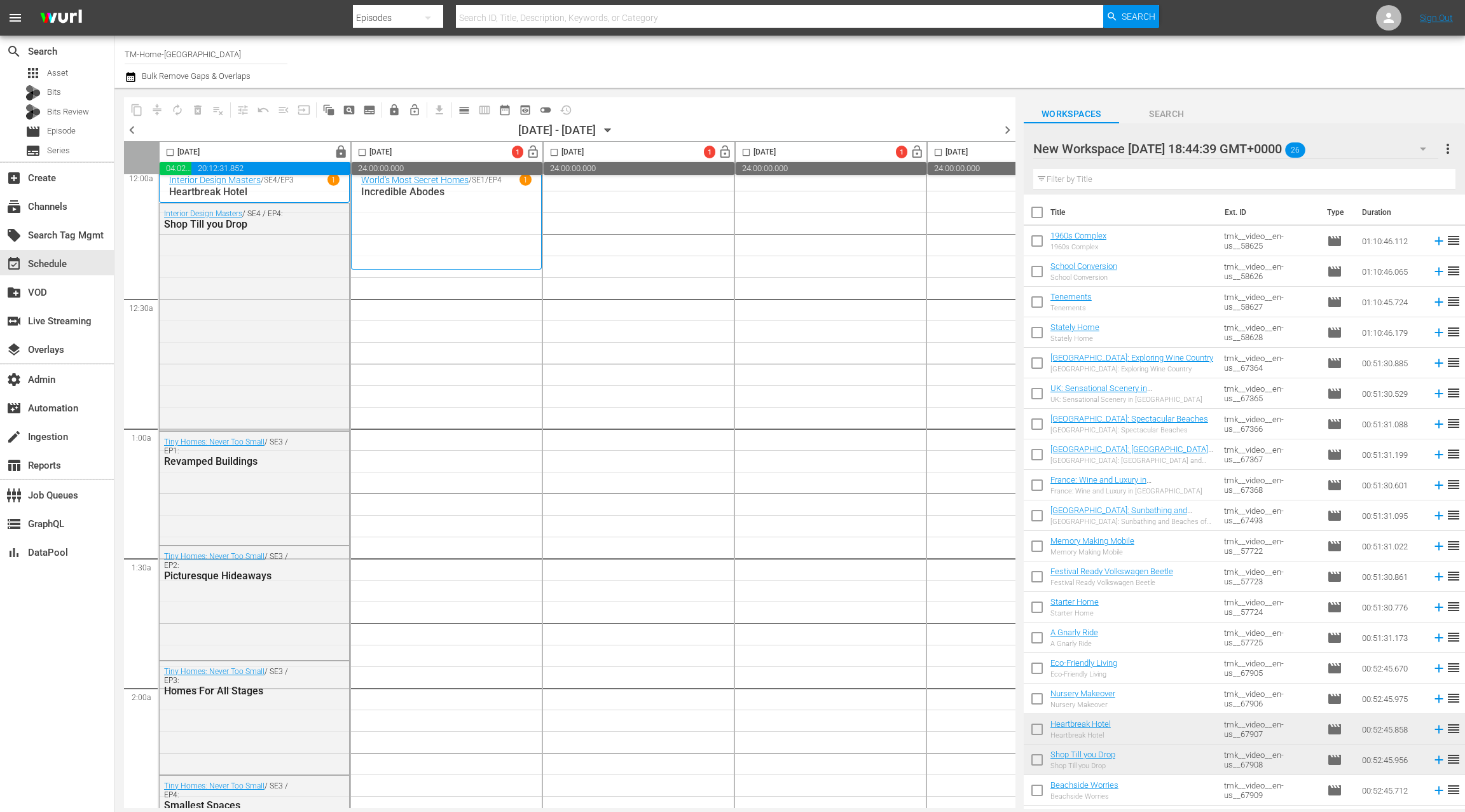
click at [1037, 213] on input "checkbox" at bounding box center [1037, 214] width 27 height 27
checkbox input "true"
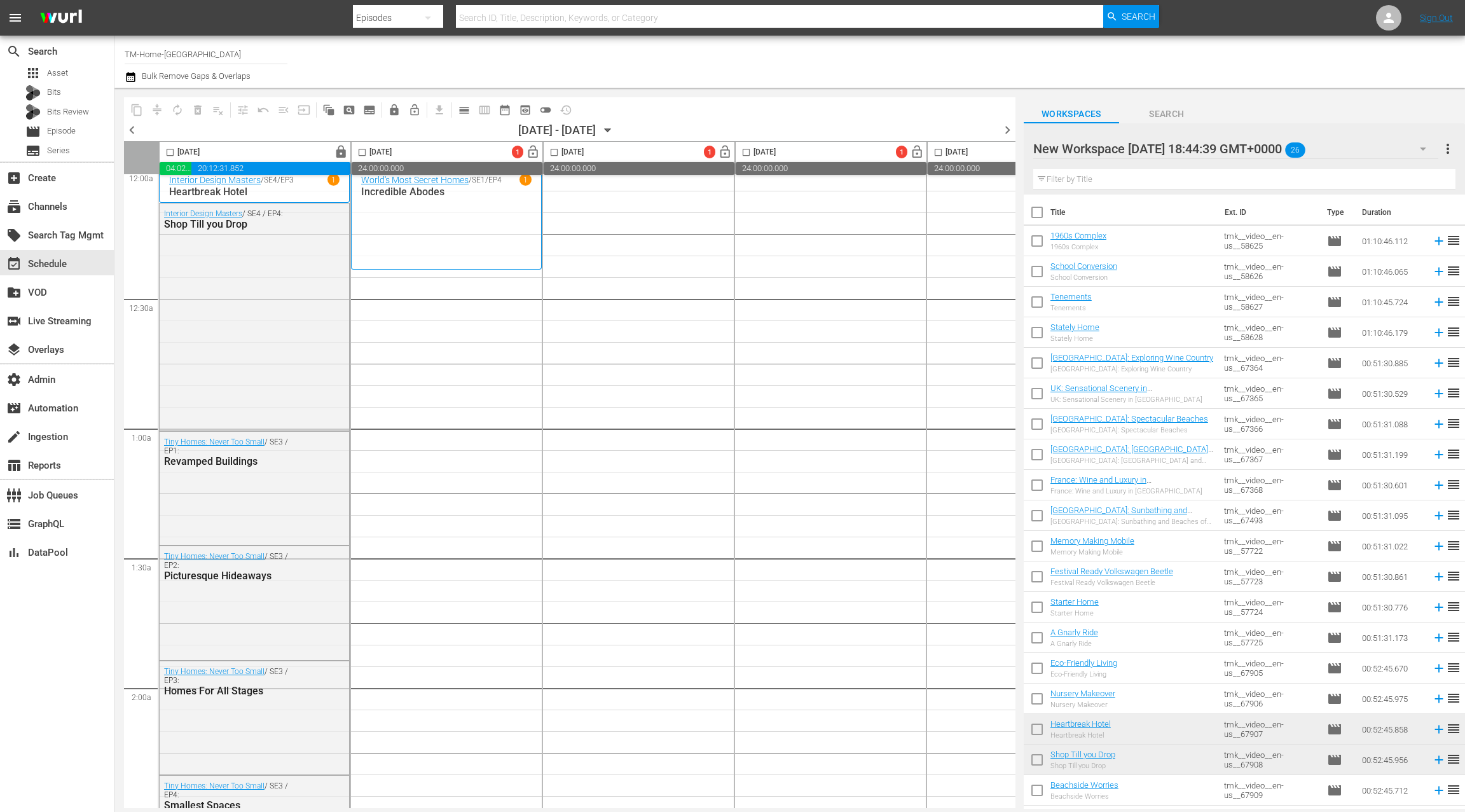
checkbox input "true"
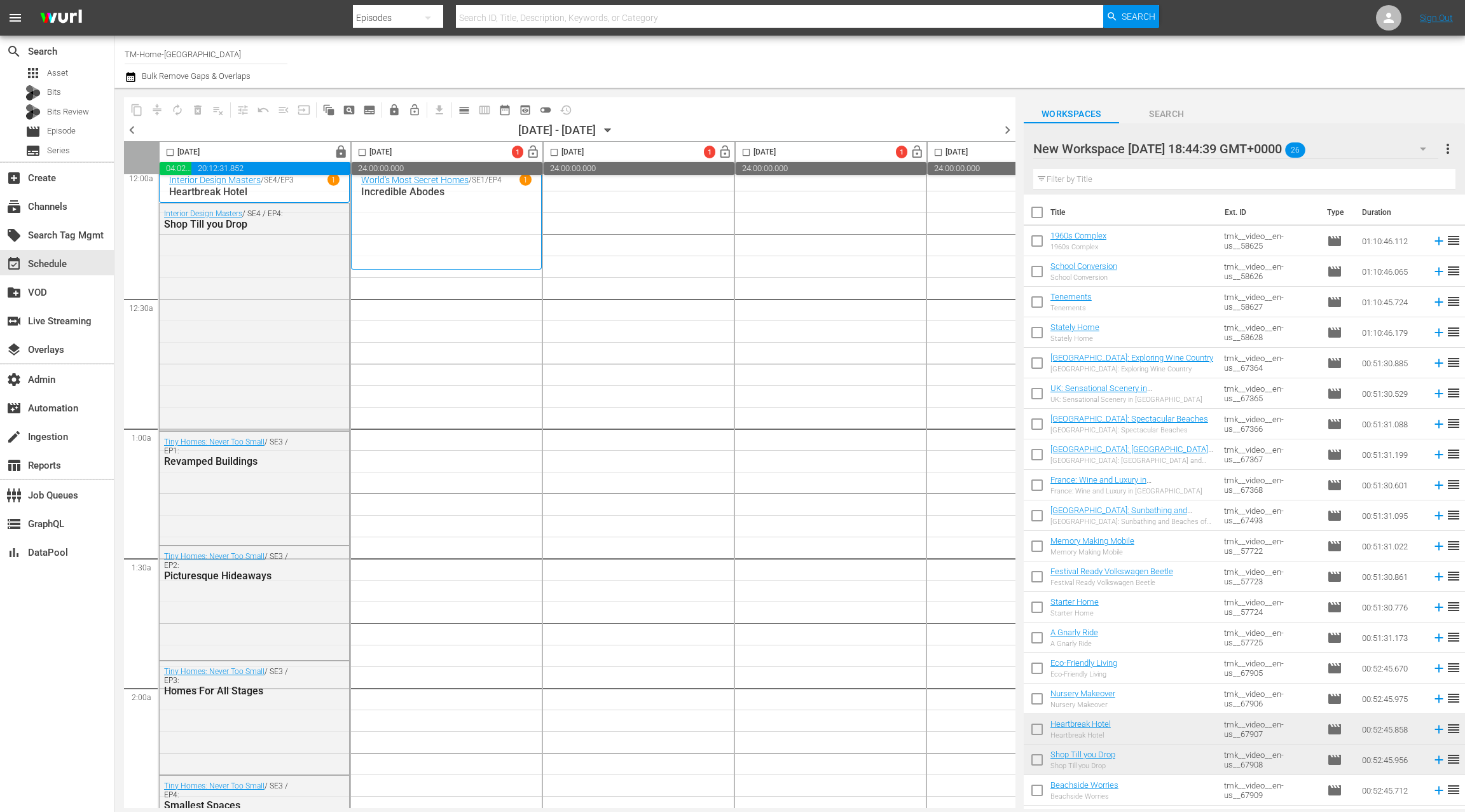
checkbox input "true"
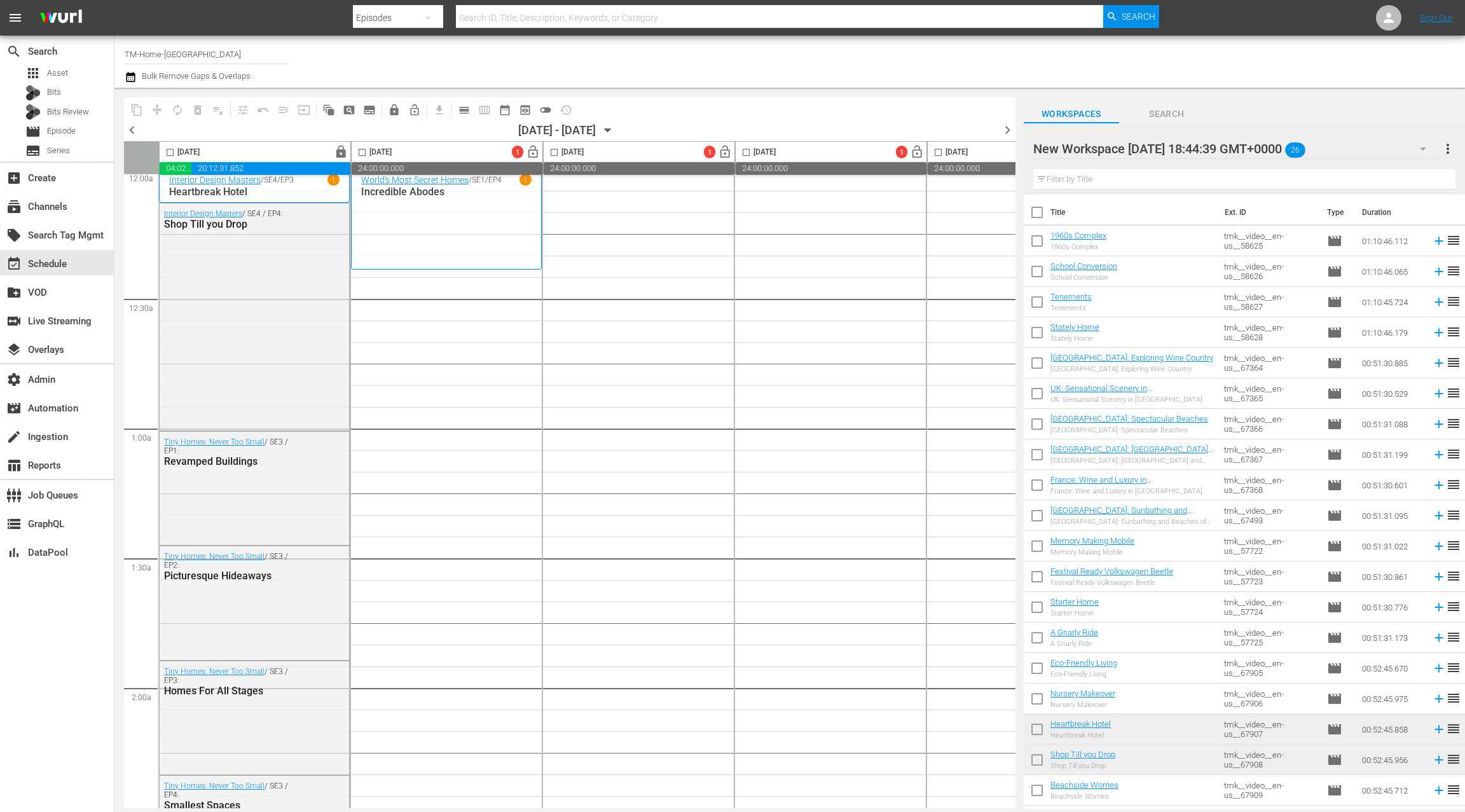
checkbox input "true"
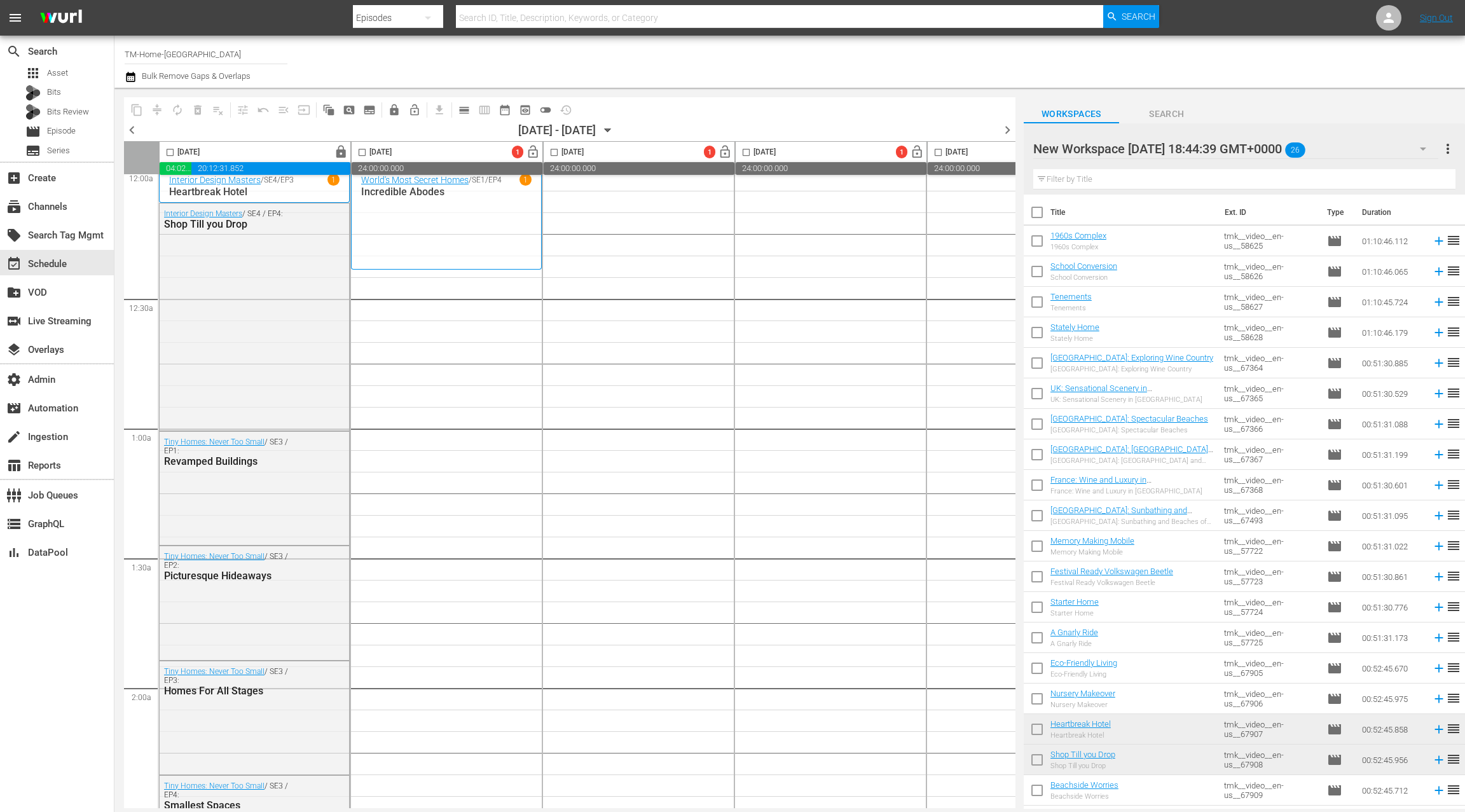
checkbox input "true"
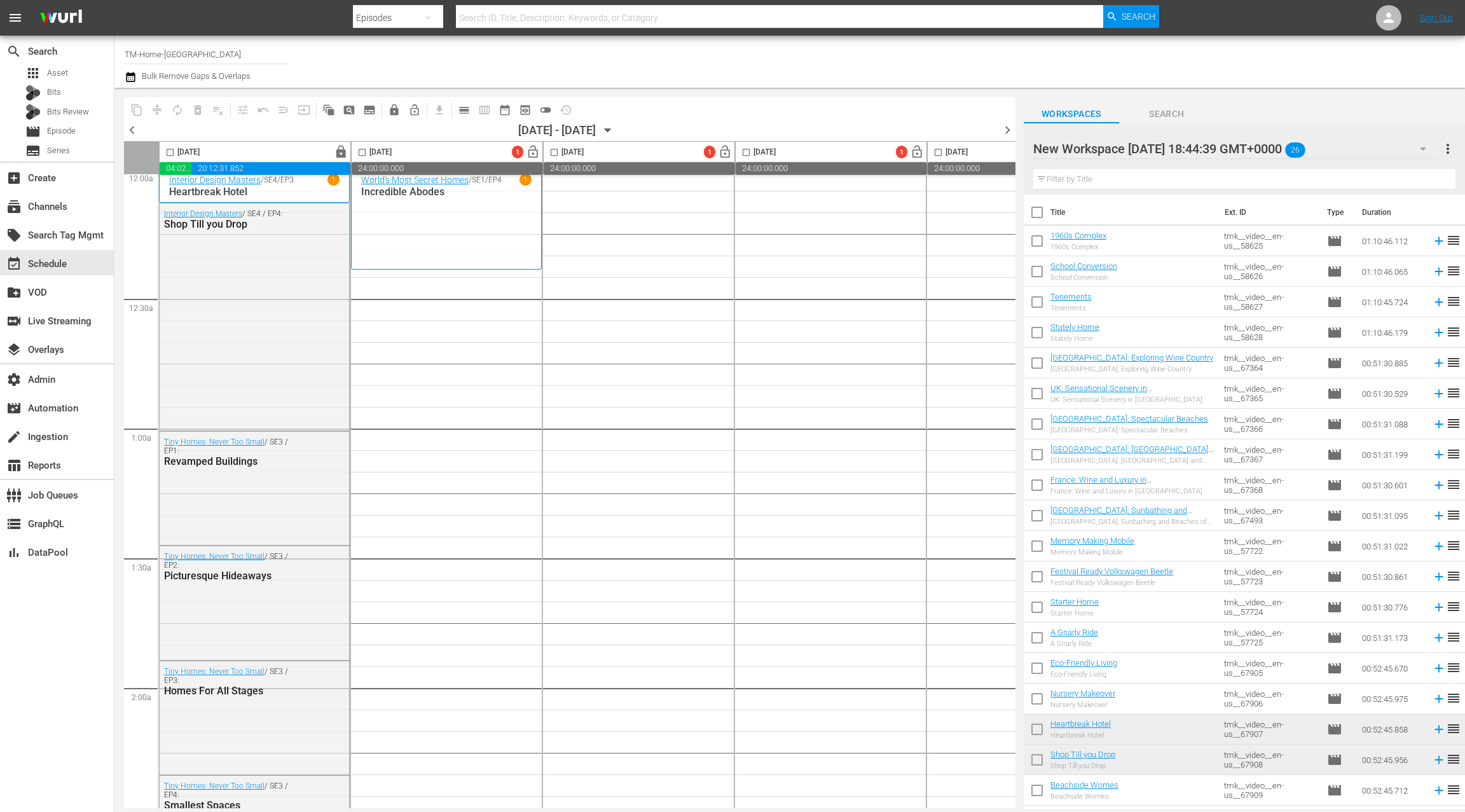
checkbox input "true"
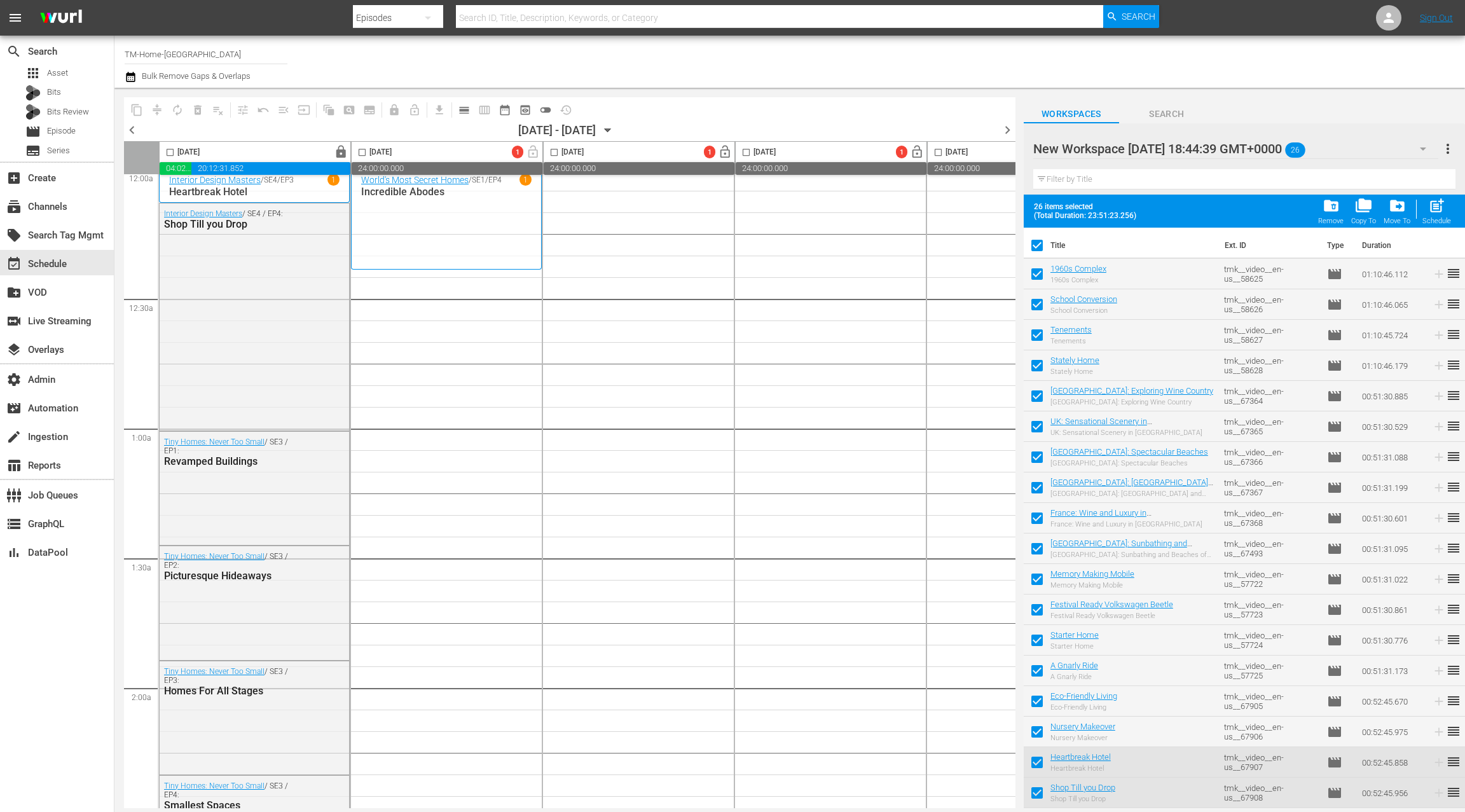
drag, startPoint x: 1077, startPoint y: 270, endPoint x: 1233, endPoint y: 0, distance: 311.8
click at [78, 76] on div "apps Asset" at bounding box center [57, 73] width 114 height 18
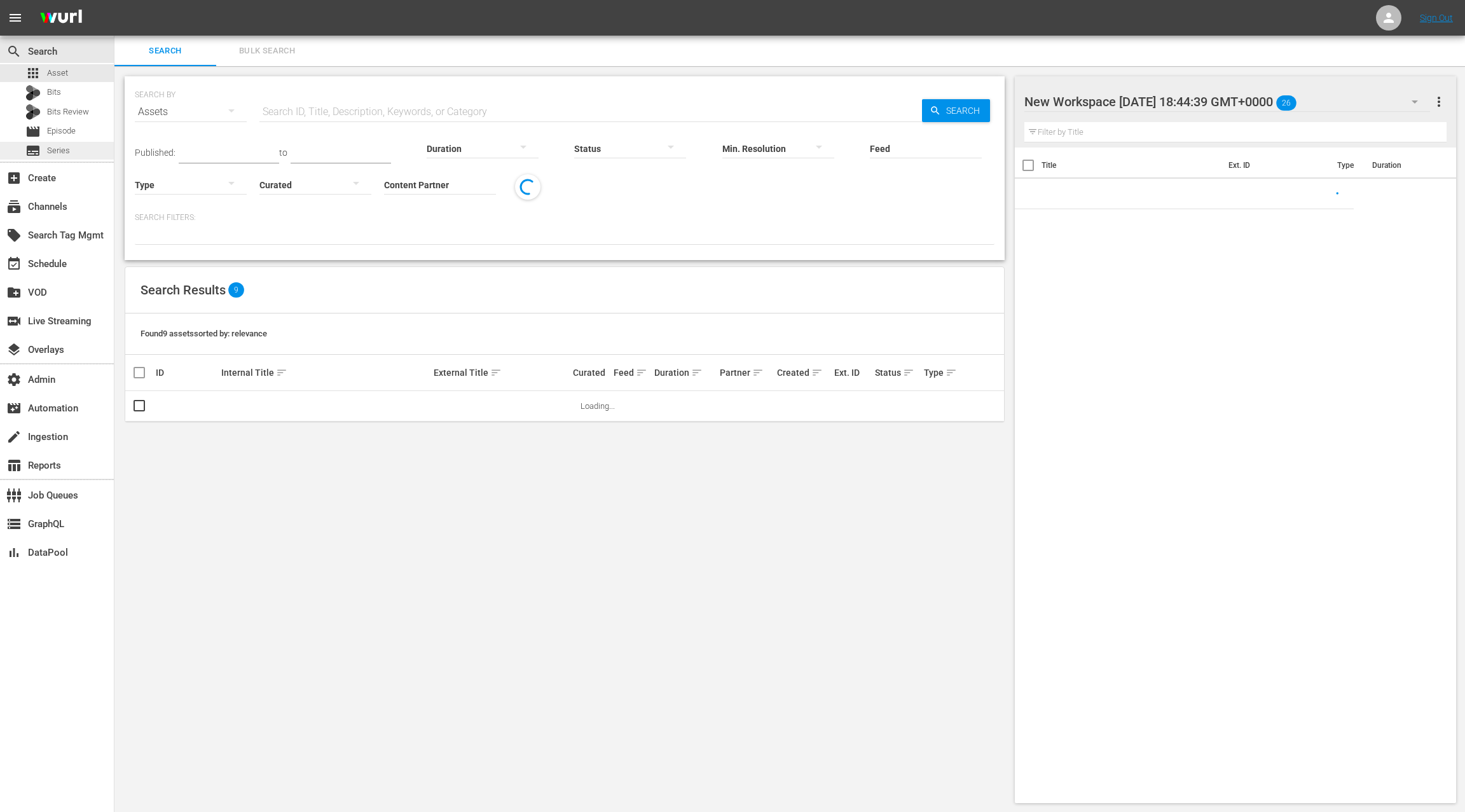
click at [78, 151] on div "subtitles Series" at bounding box center [57, 151] width 114 height 18
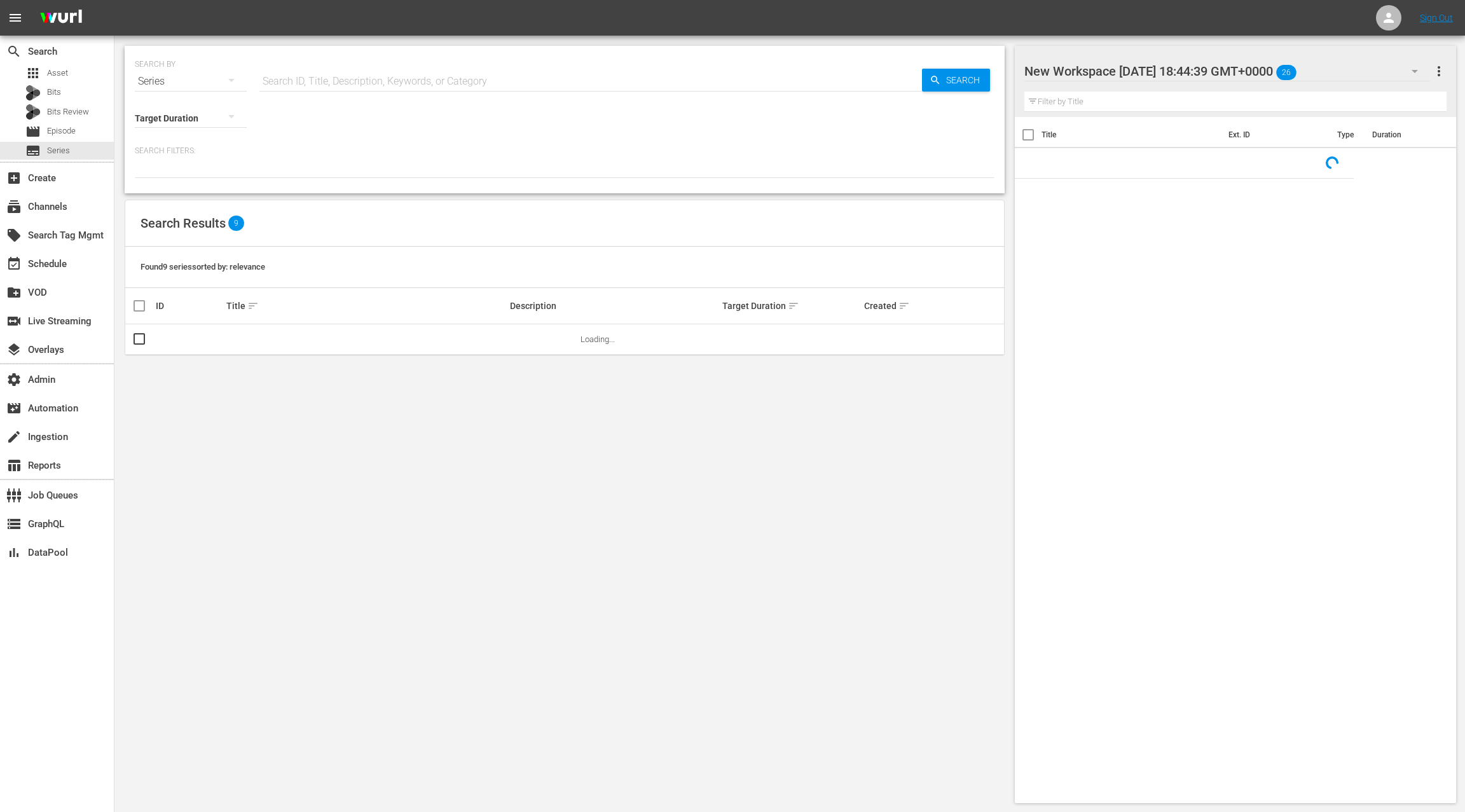
click at [288, 85] on input "text" at bounding box center [591, 81] width 663 height 30
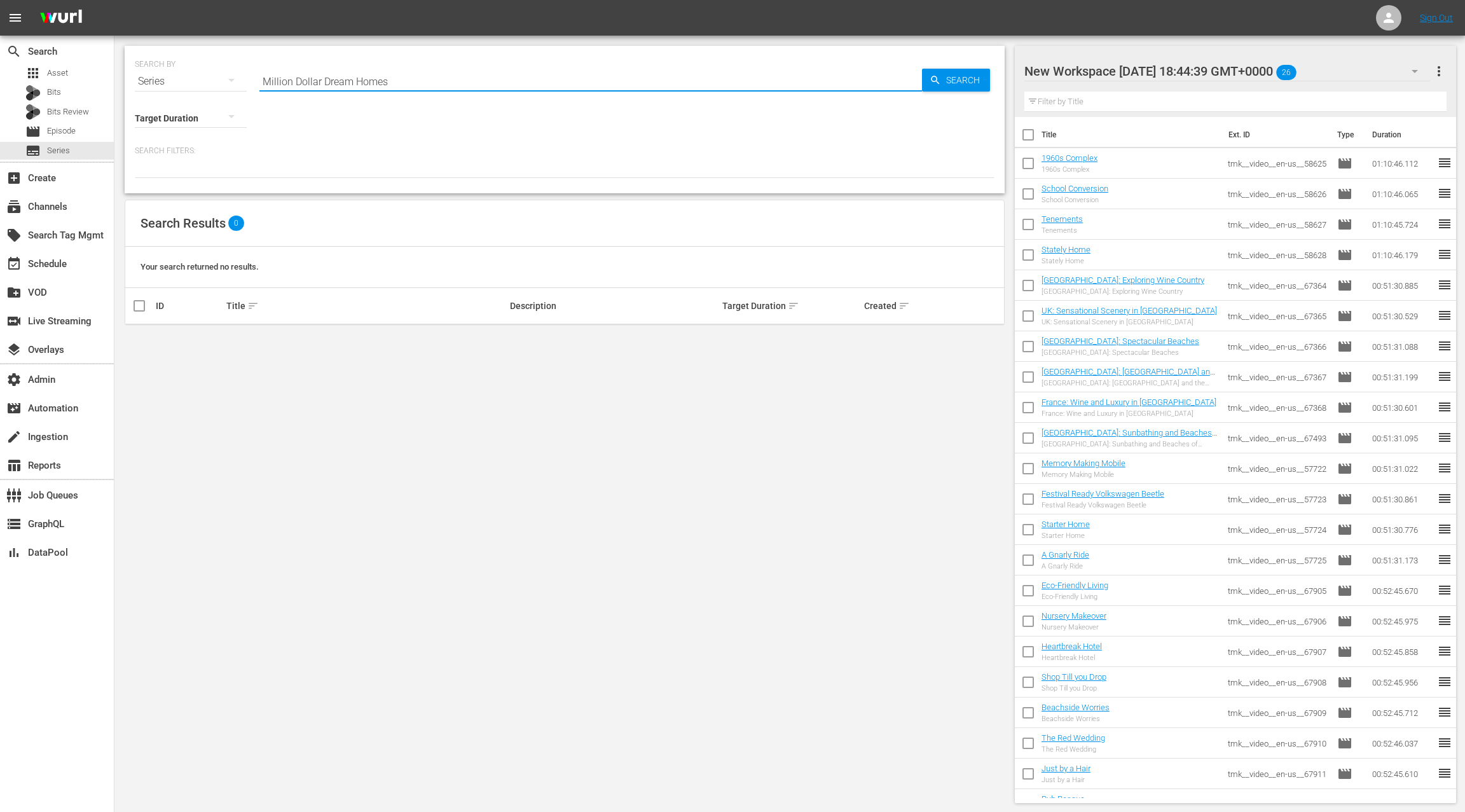
click at [331, 81] on input "Million Dollar Dream Homes" at bounding box center [591, 81] width 663 height 30
drag, startPoint x: 332, startPoint y: 80, endPoint x: 374, endPoint y: 81, distance: 42.0
click at [374, 81] on input "Million Dollar Dream Homes" at bounding box center [591, 81] width 663 height 30
type input "Million Dollar"
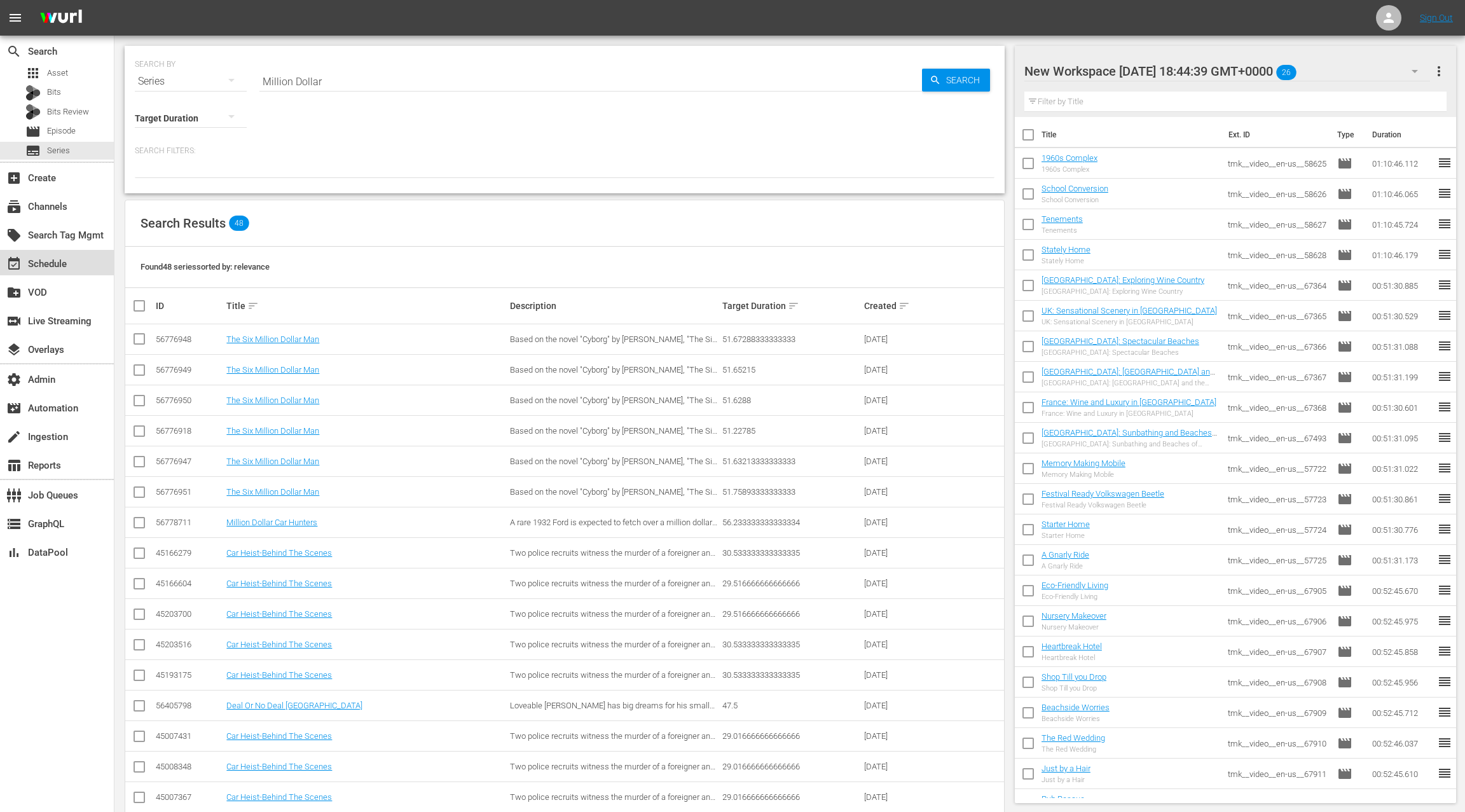
click at [81, 268] on div "event_available Schedule" at bounding box center [57, 262] width 114 height 25
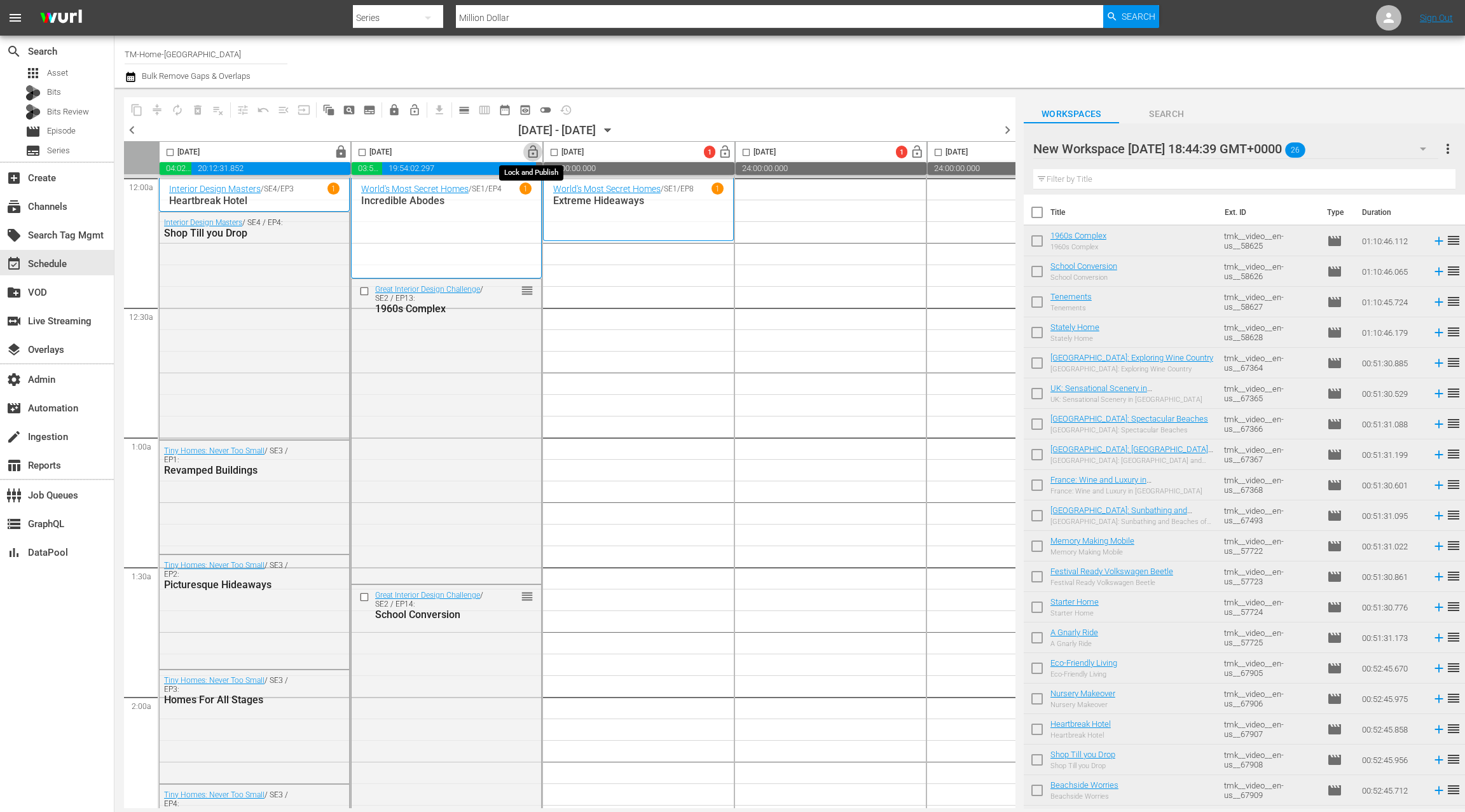
click at [532, 156] on span "lock_open" at bounding box center [533, 152] width 14 height 14
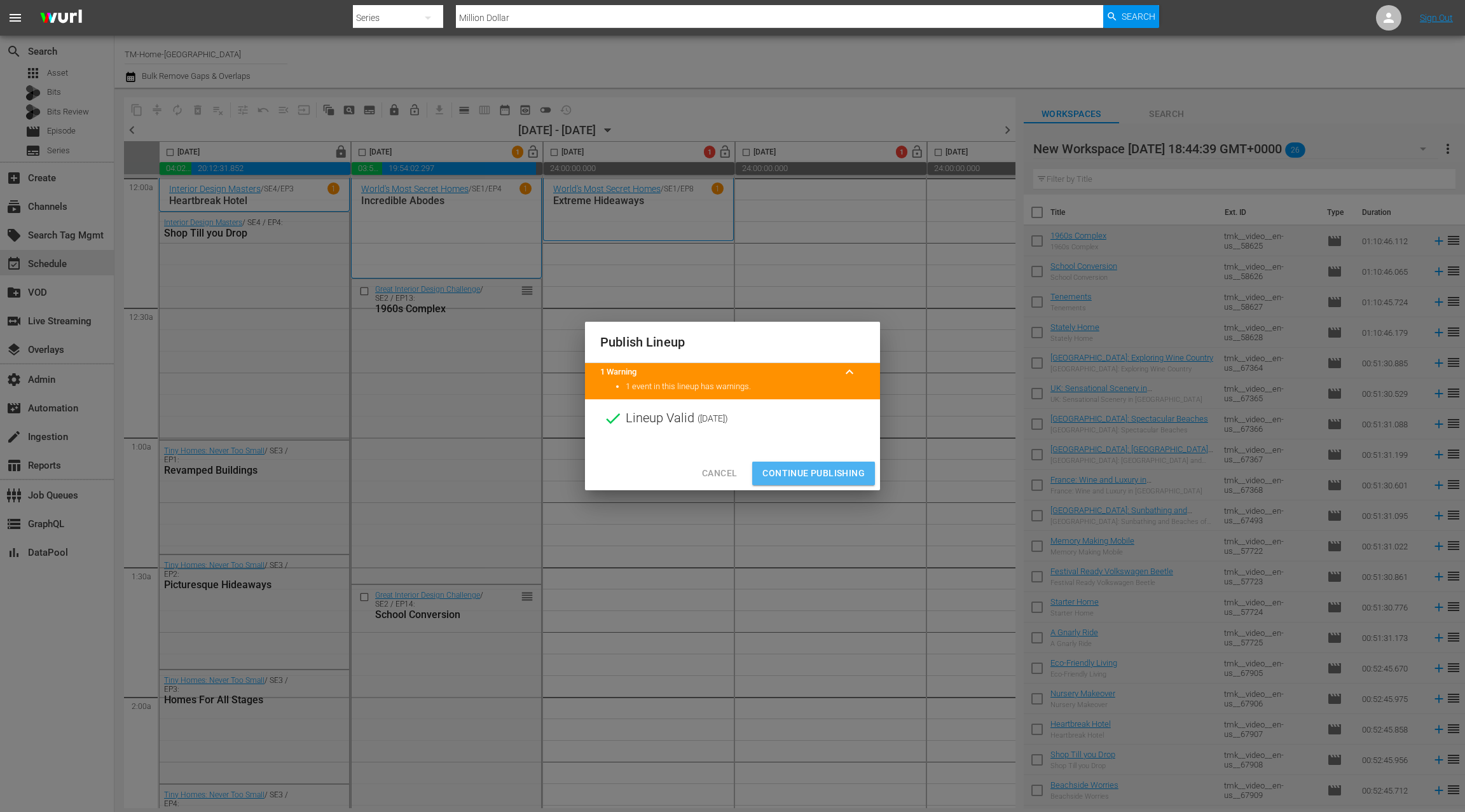
click at [822, 470] on span "Continue Publishing" at bounding box center [814, 473] width 102 height 16
